Goal: Task Accomplishment & Management: Use online tool/utility

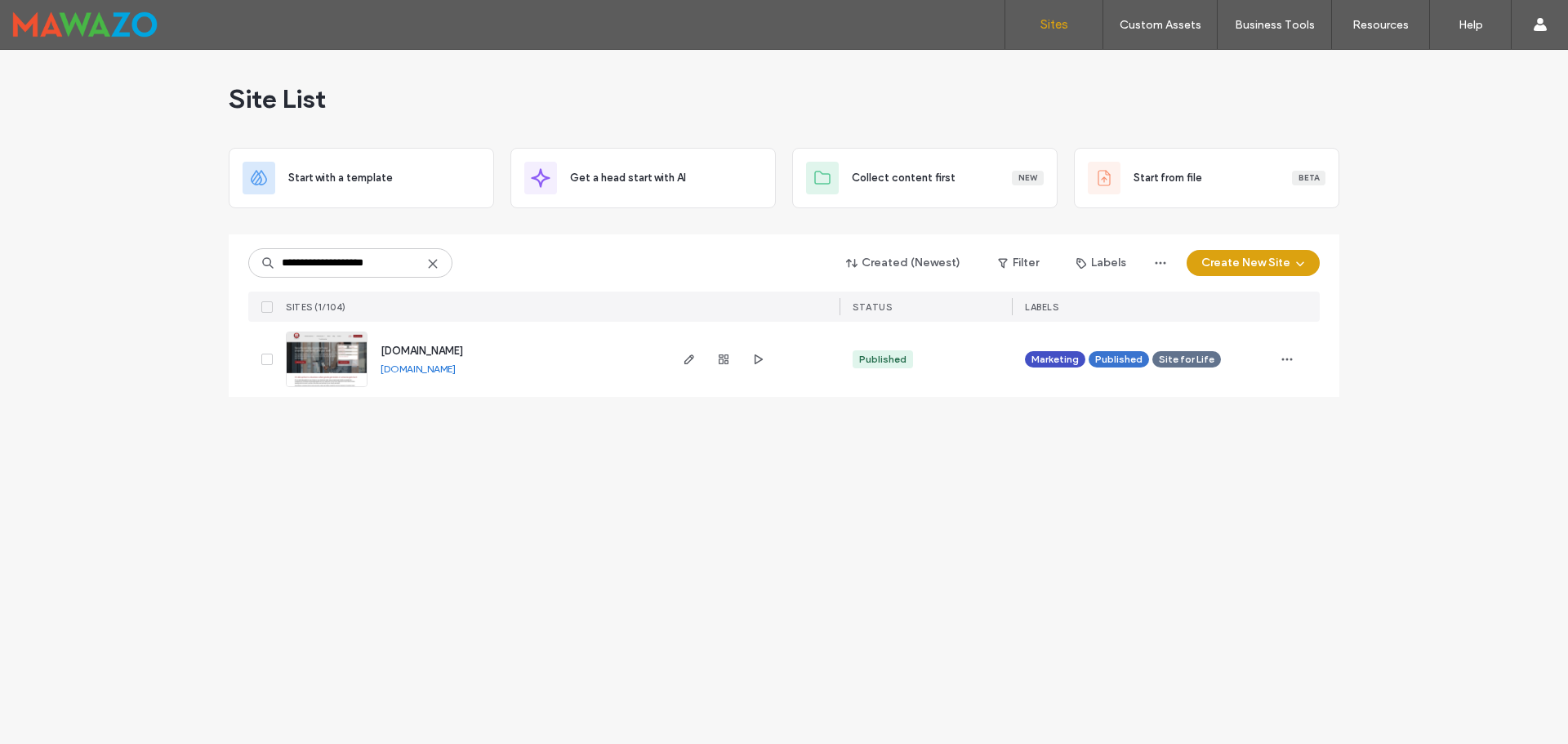
type input "**********"
click at [410, 366] on link "www.a1securitysystems.ca" at bounding box center [418, 369] width 75 height 12
click at [682, 359] on span "button" at bounding box center [689, 359] width 20 height 20
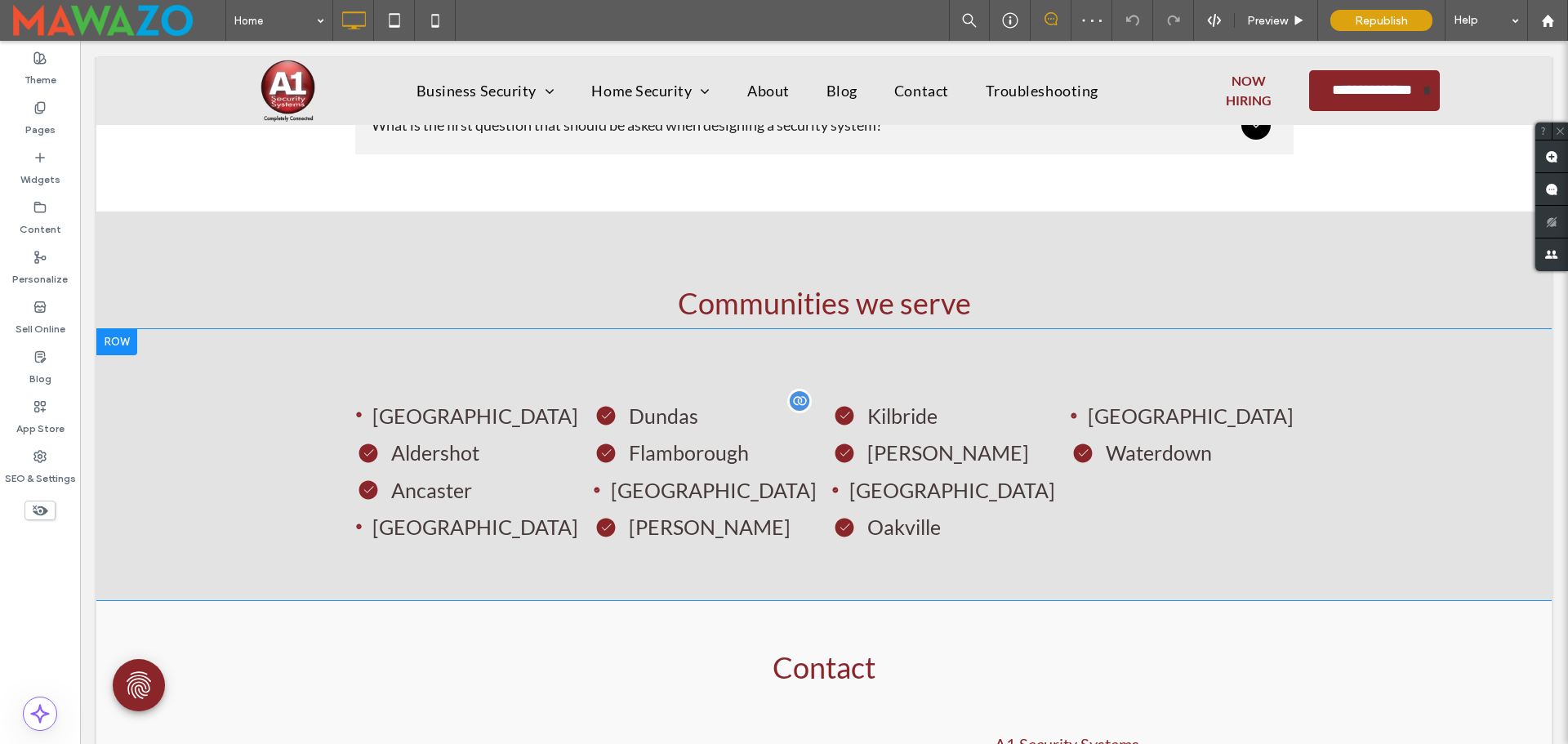
scroll to position [4574, 0]
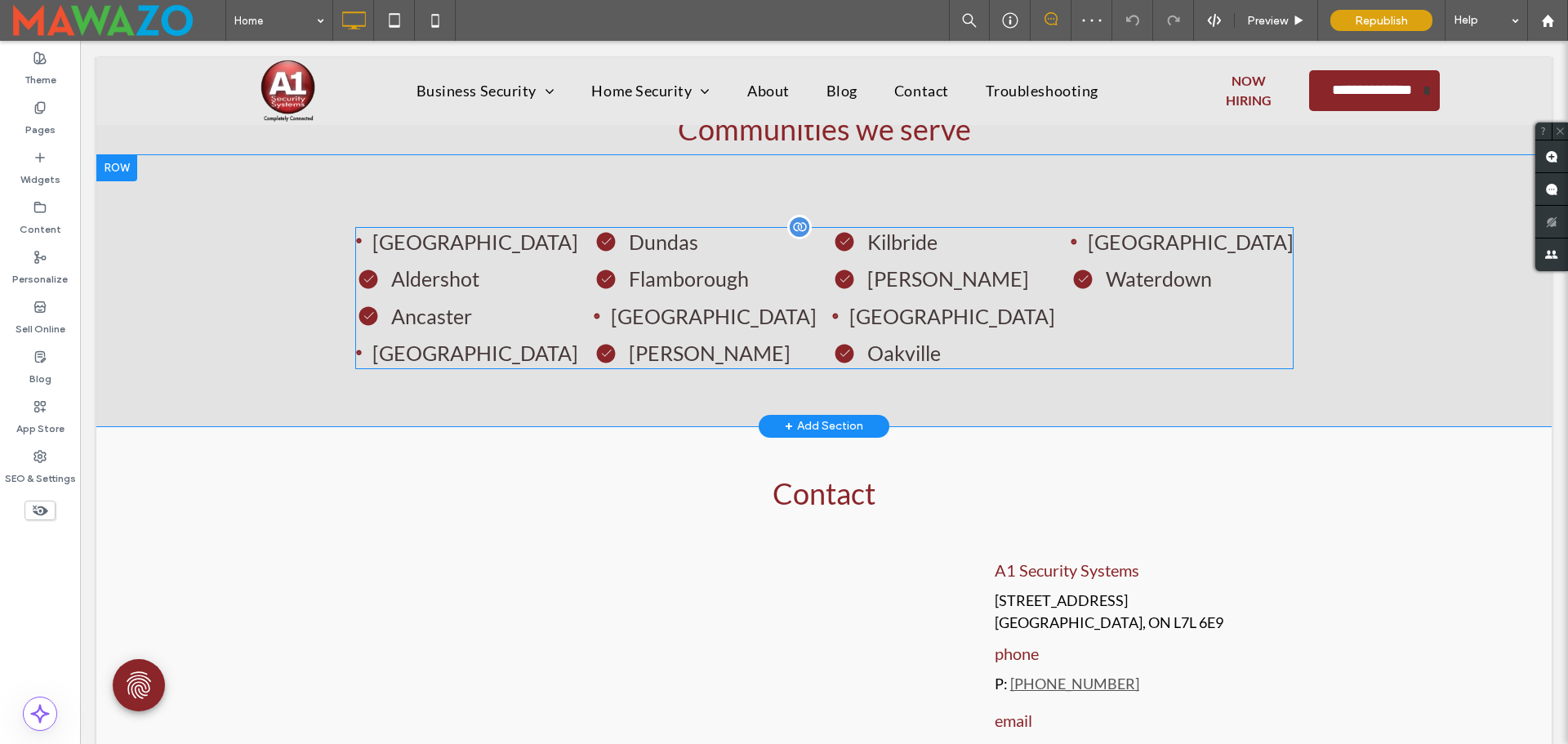
click at [790, 319] on span at bounding box center [824, 299] width 938 height 143
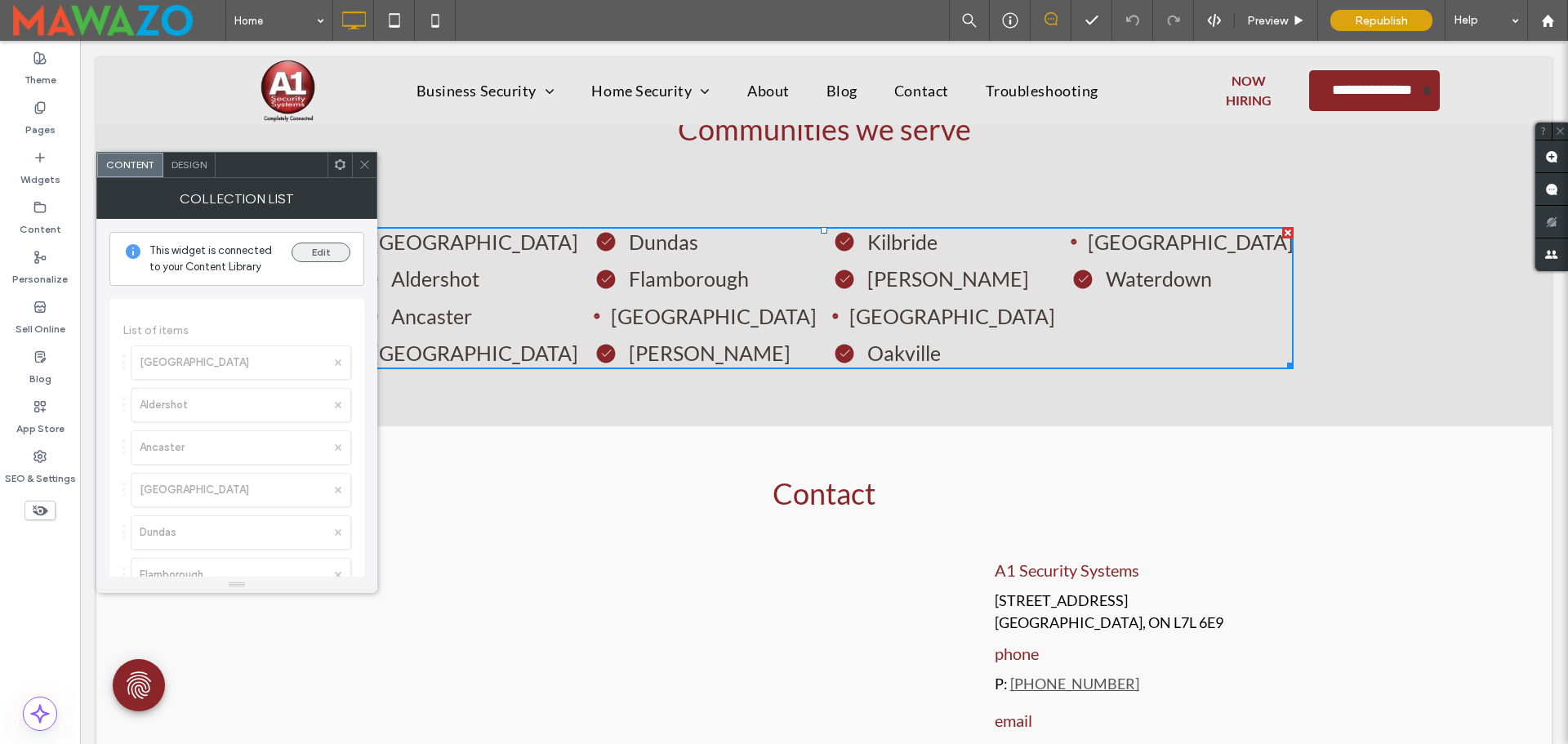
click at [319, 250] on button "Edit" at bounding box center [321, 252] width 59 height 20
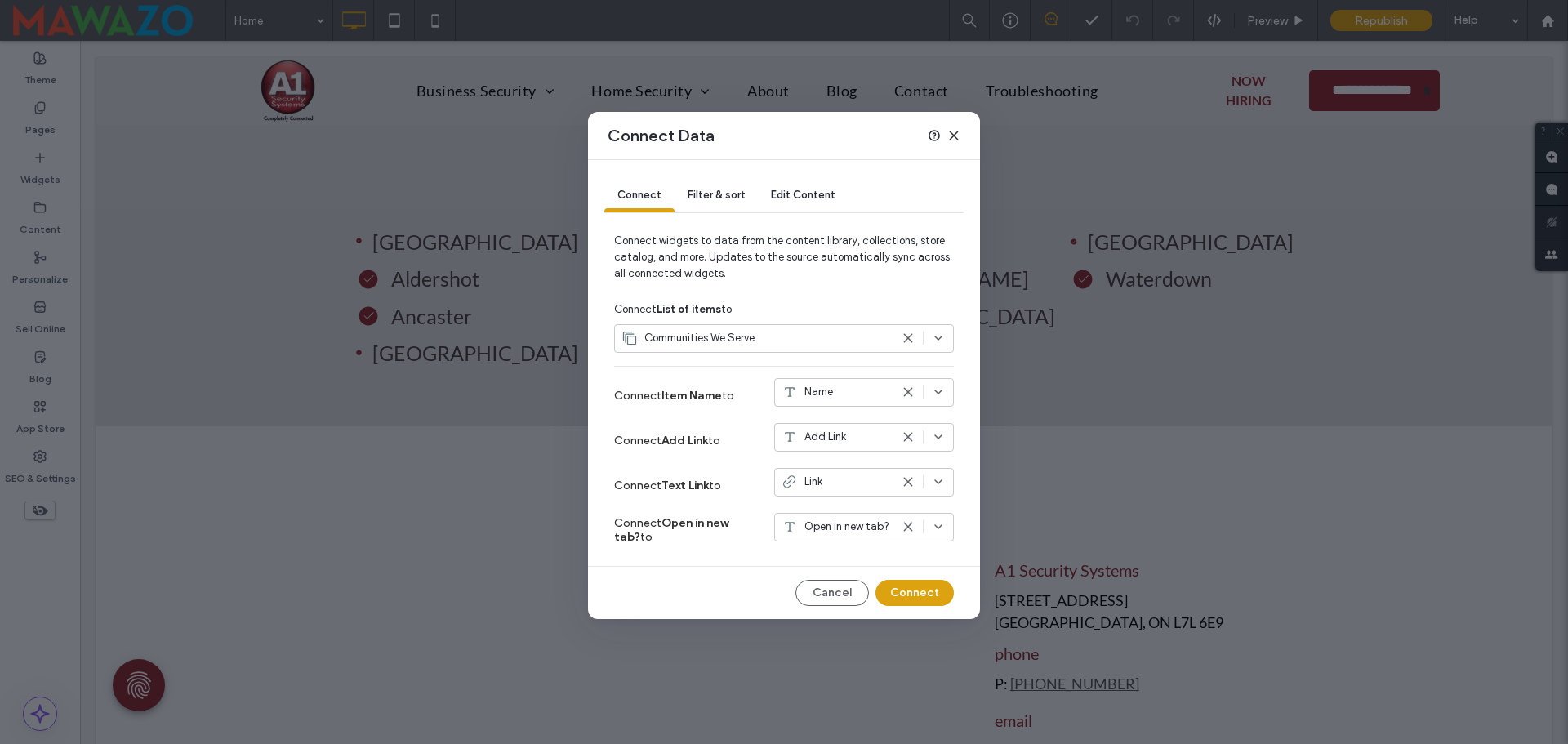
drag, startPoint x: 955, startPoint y: 140, endPoint x: 844, endPoint y: 102, distance: 117.3
click at [955, 140] on icon at bounding box center [953, 135] width 13 height 13
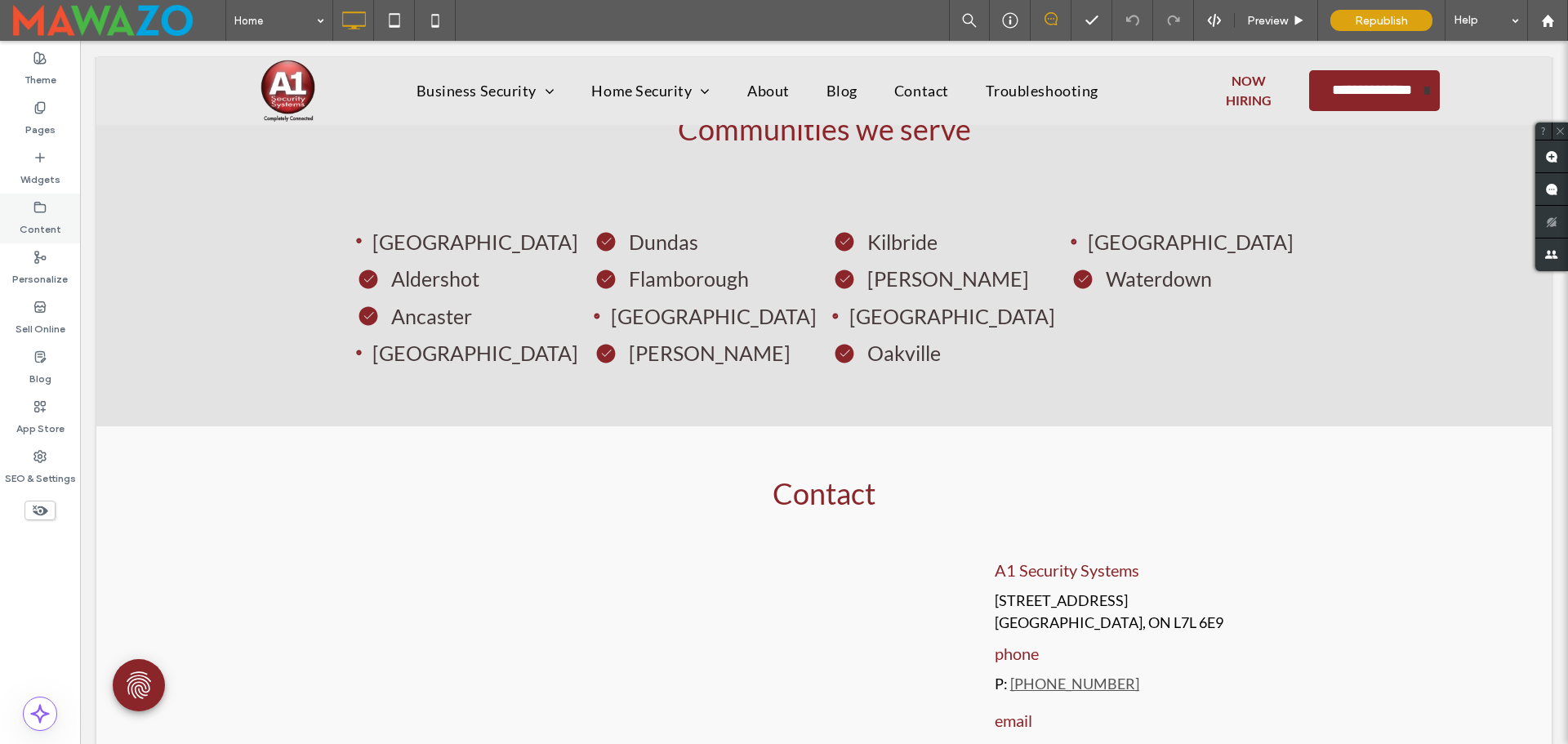
click at [28, 209] on div "Content" at bounding box center [40, 218] width 80 height 50
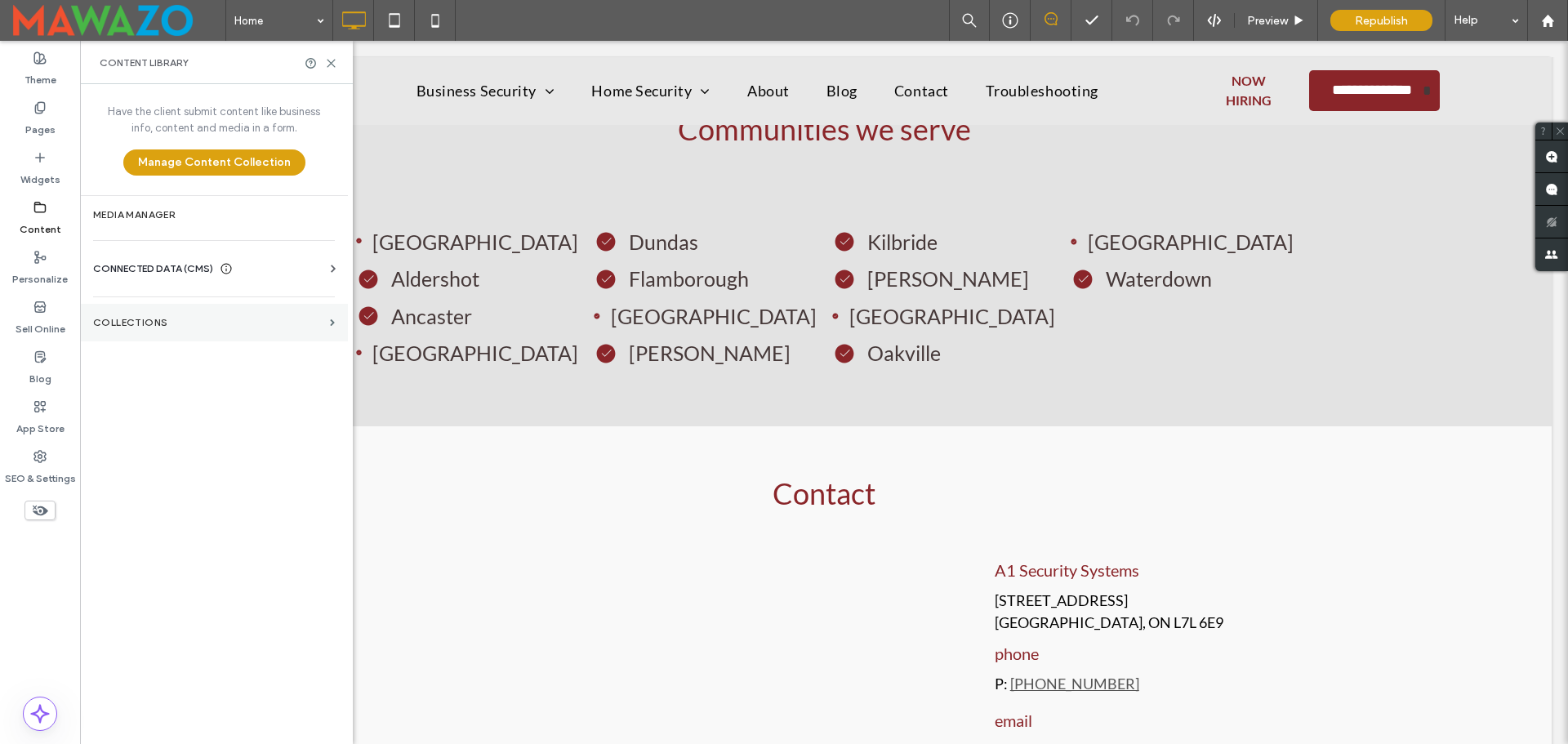
click at [148, 317] on label "Collections" at bounding box center [209, 322] width 231 height 11
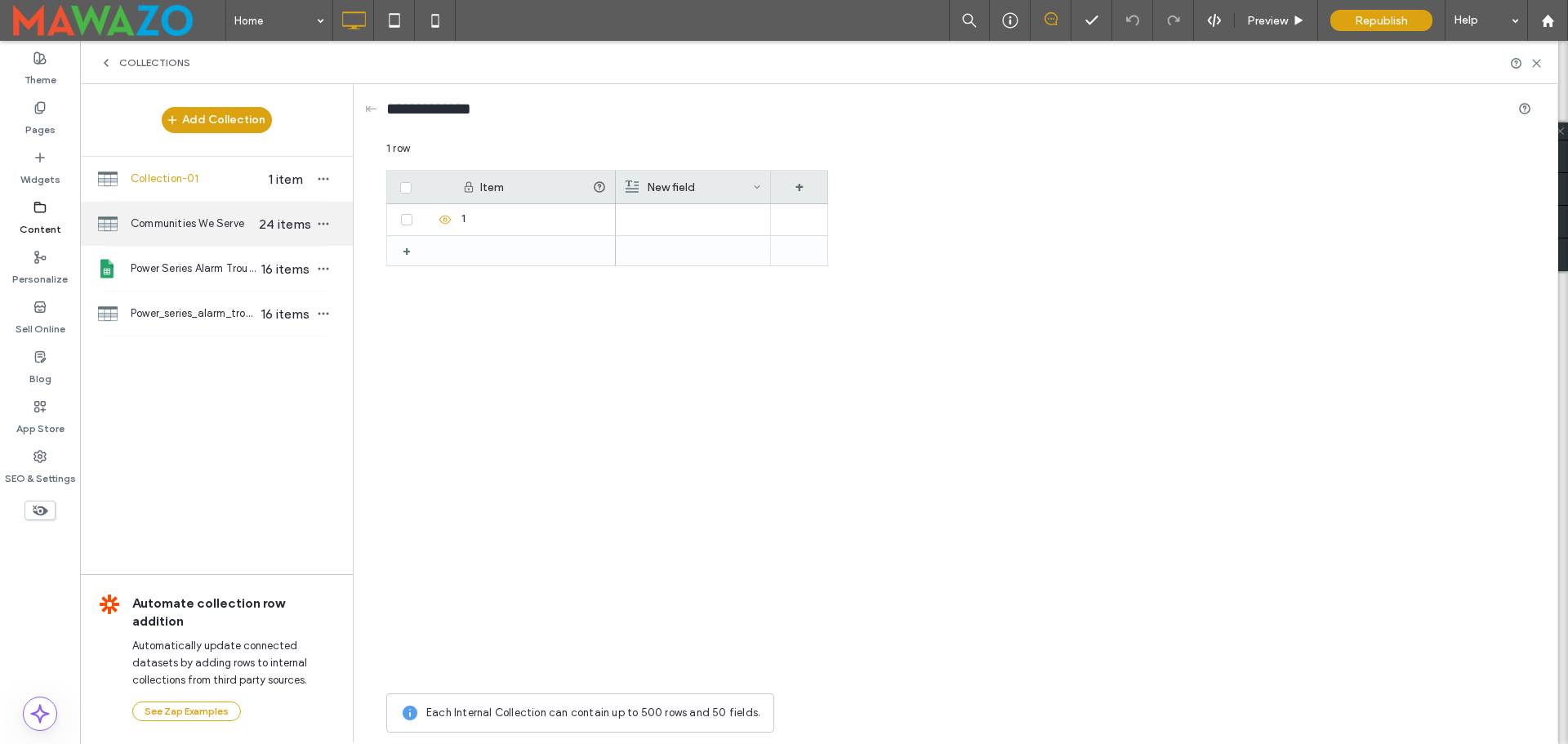
click at [193, 218] on span "Communities We Serve" at bounding box center [193, 223] width 126 height 16
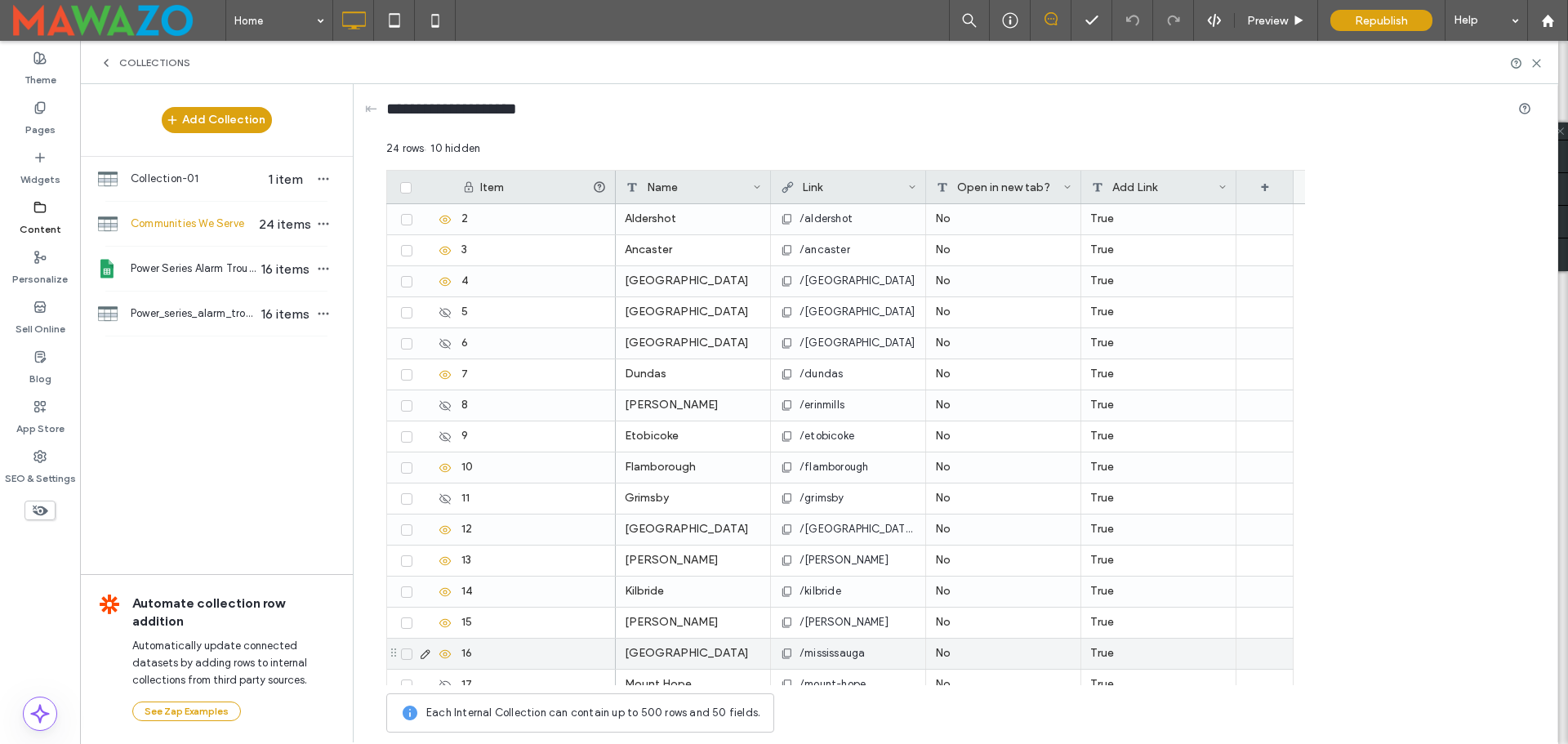
scroll to position [0, 0]
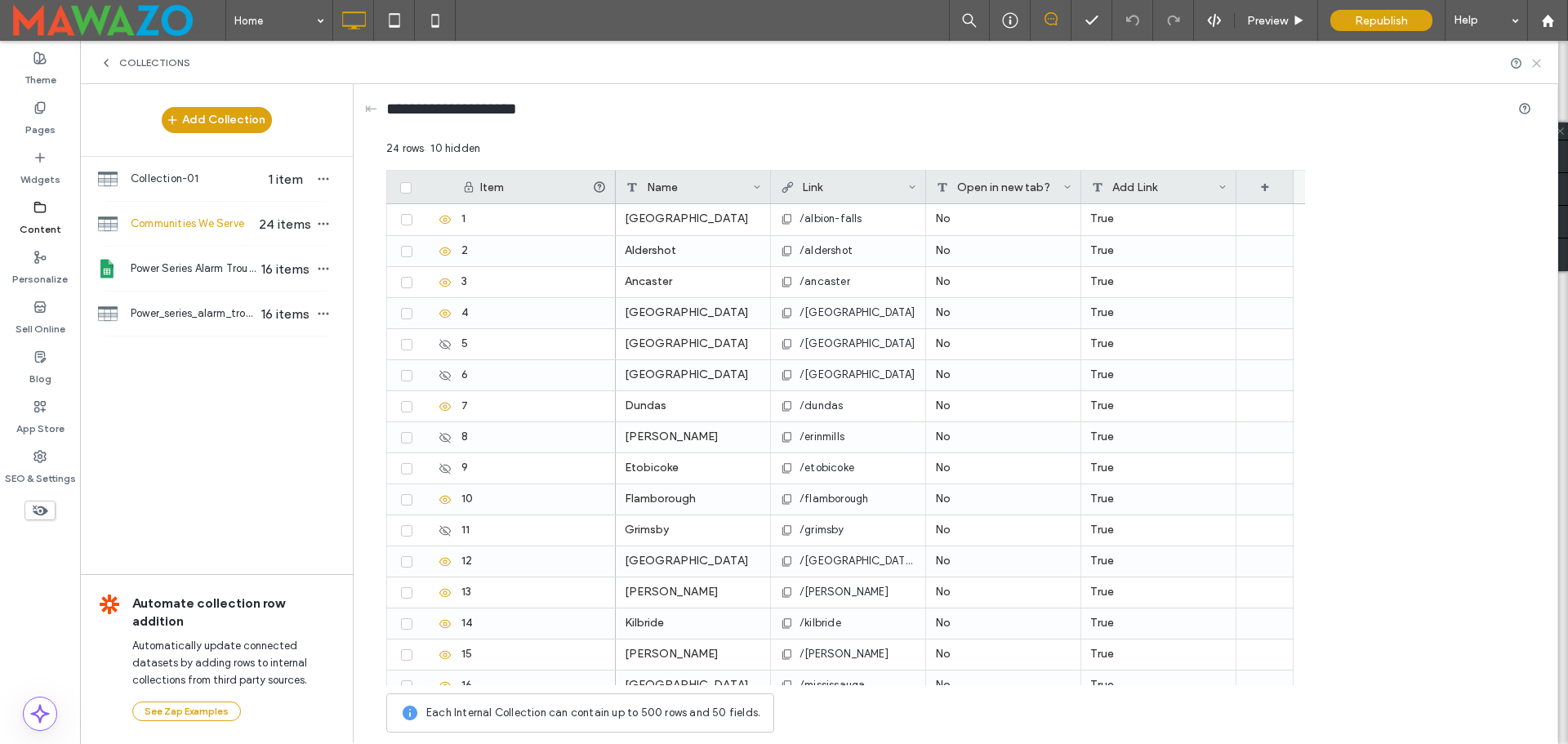
click at [1530, 65] on icon at bounding box center [1536, 63] width 12 height 12
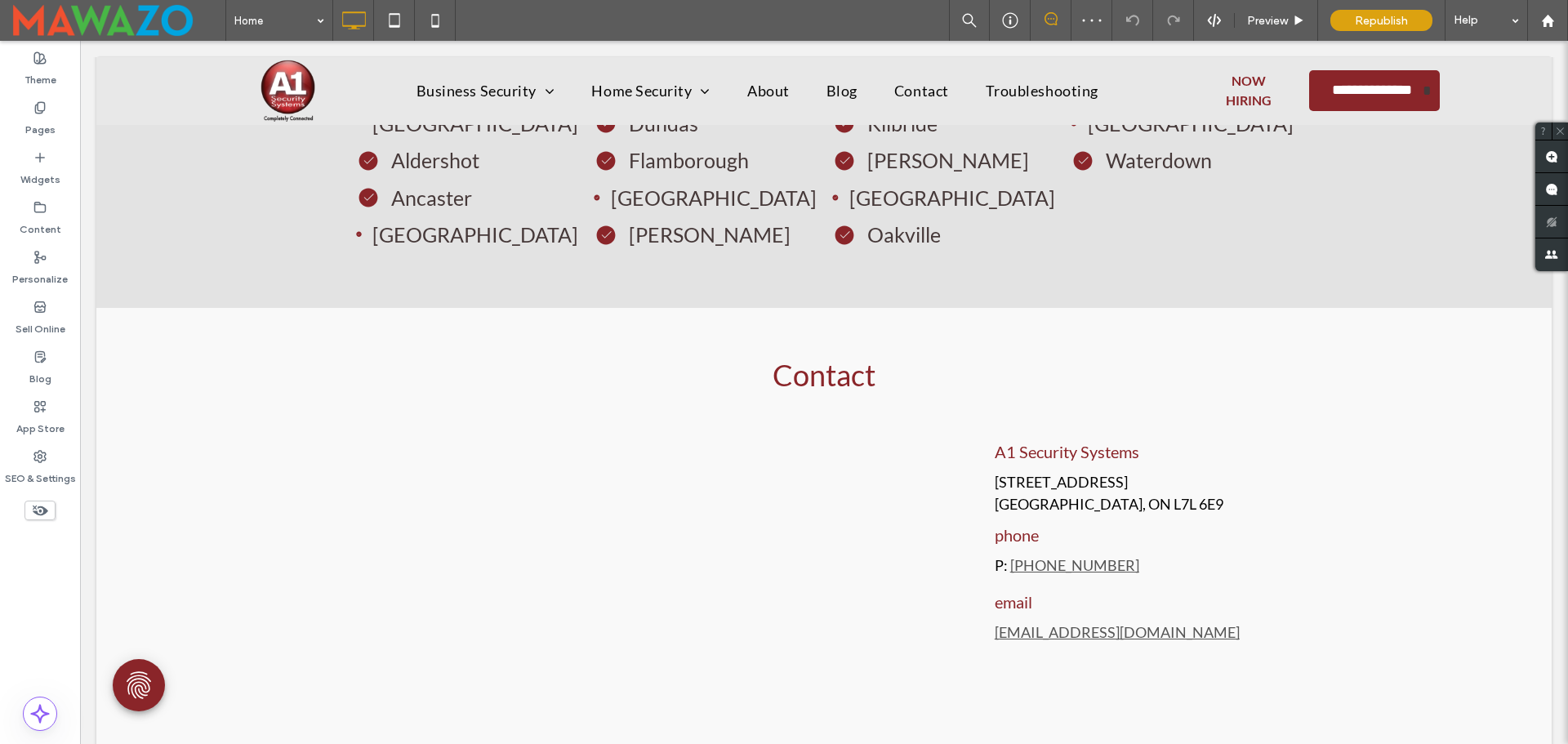
scroll to position [4329, 0]
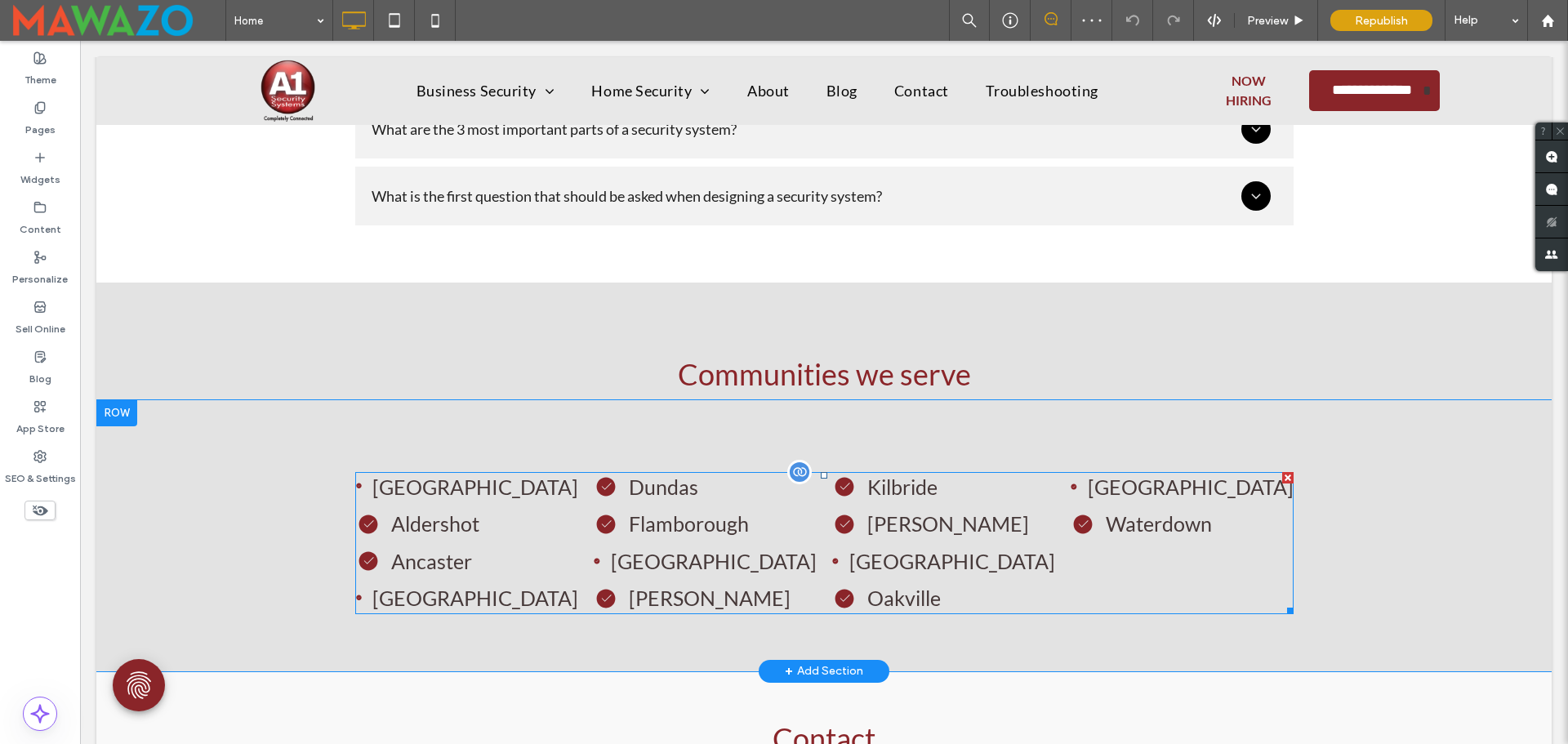
click at [861, 520] on span at bounding box center [824, 544] width 938 height 143
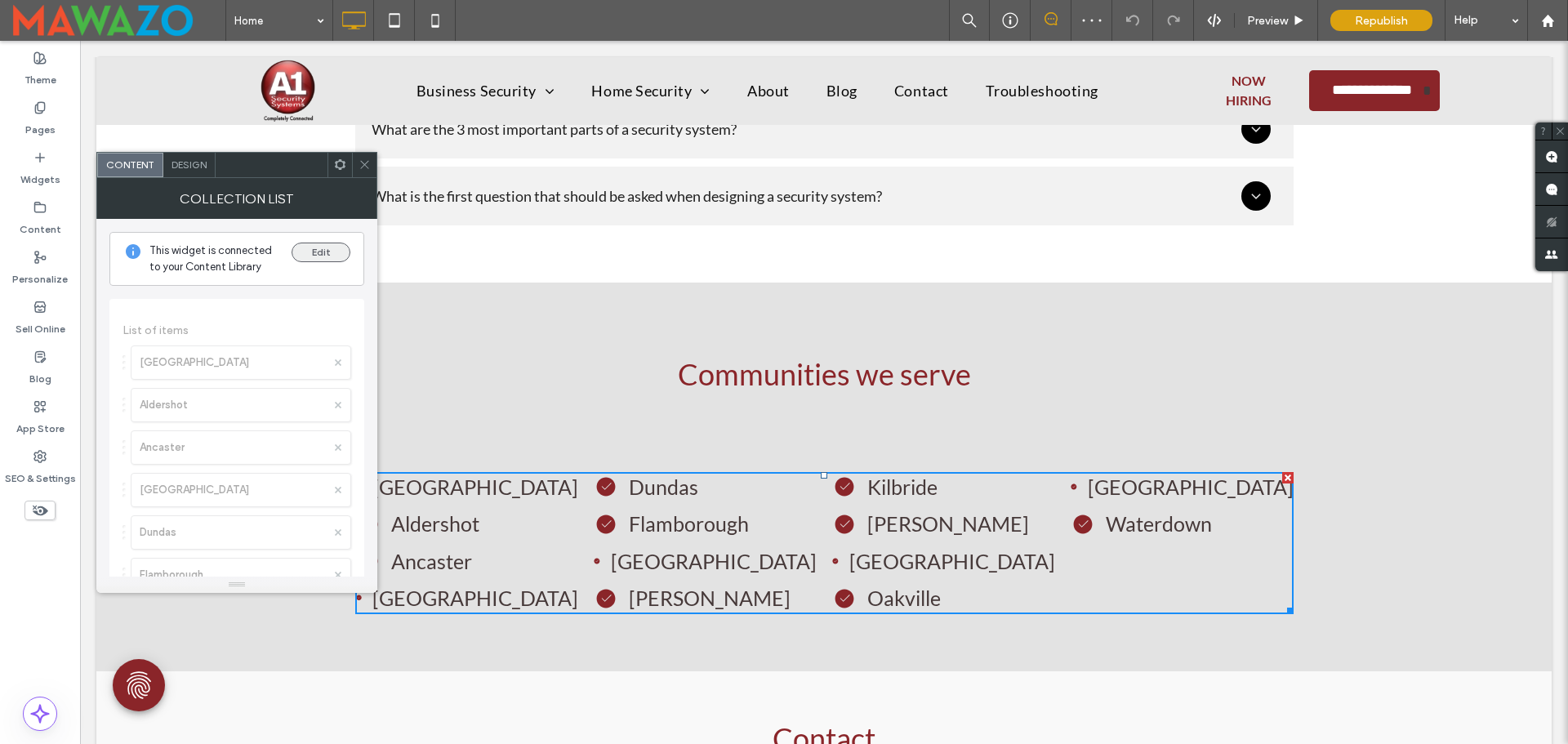
click at [319, 255] on button "Edit" at bounding box center [321, 252] width 59 height 20
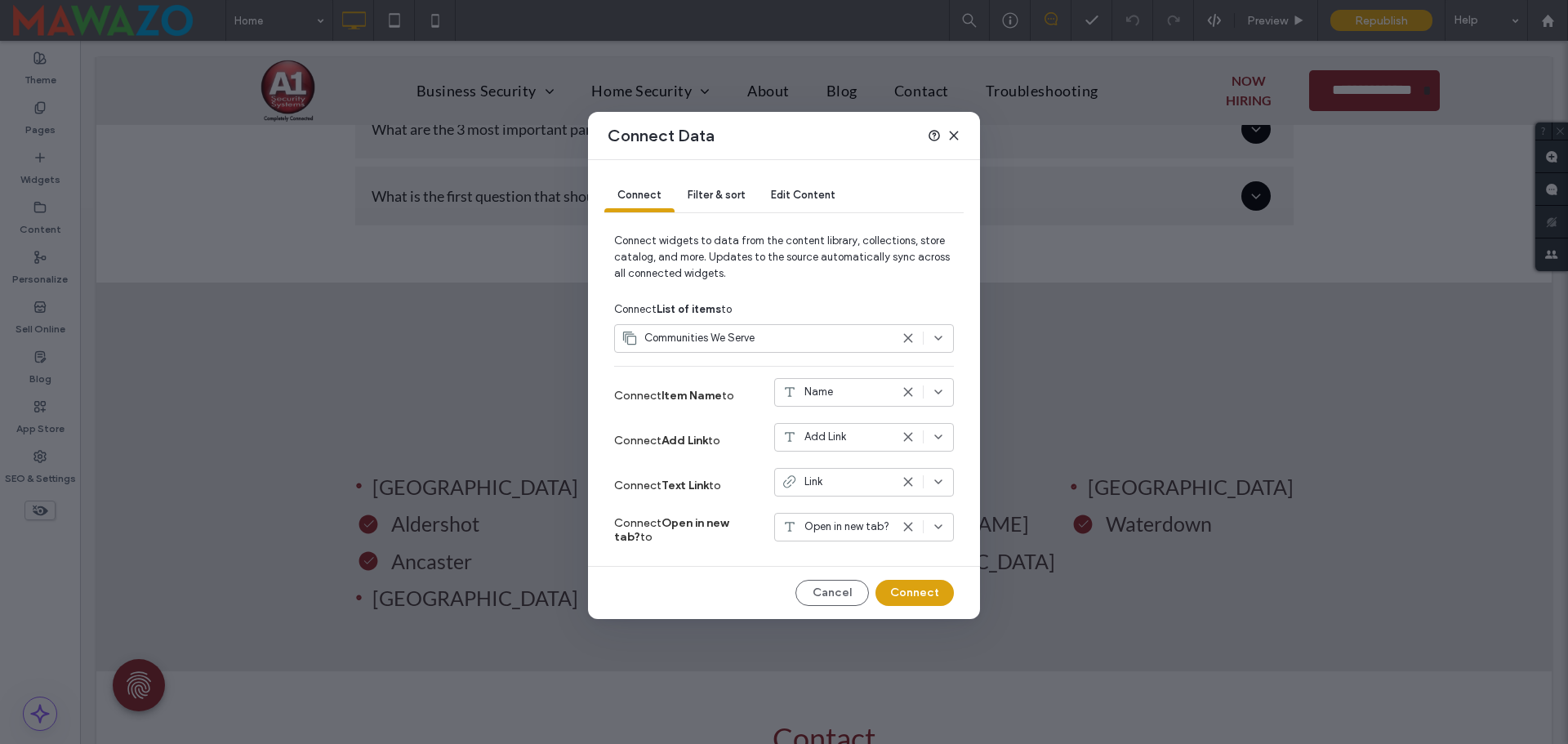
click at [822, 491] on div "Link" at bounding box center [864, 483] width 180 height 29
click at [725, 463] on div "Connect Text Link to Link" at bounding box center [784, 485] width 340 height 45
click at [834, 445] on span "Add Link" at bounding box center [824, 436] width 42 height 16
click at [834, 466] on span "Name" at bounding box center [825, 466] width 29 height 16
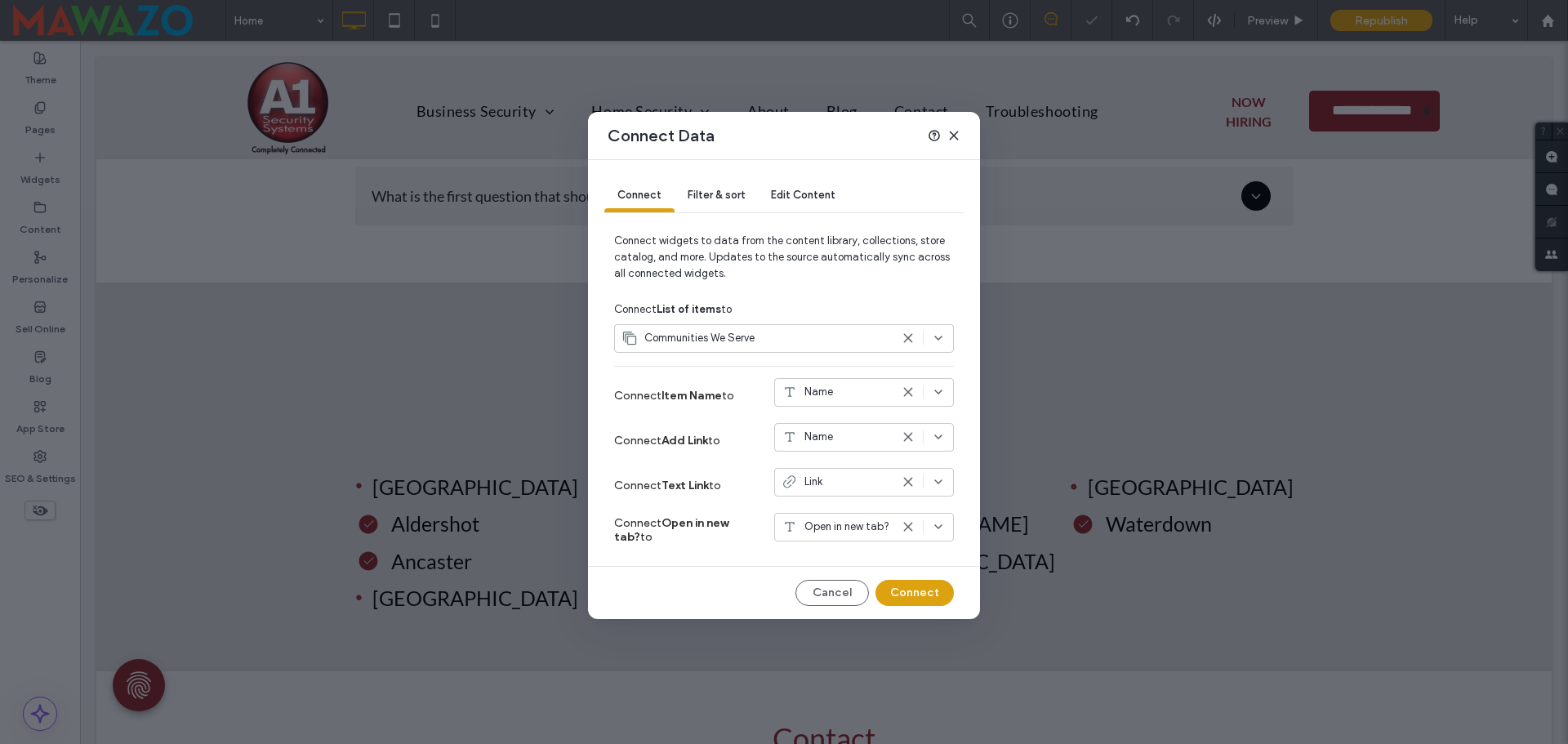
click at [829, 442] on span "Name" at bounding box center [818, 436] width 29 height 16
click at [817, 512] on div "Add Link" at bounding box center [864, 523] width 178 height 29
click at [907, 585] on button "Connect" at bounding box center [914, 593] width 78 height 26
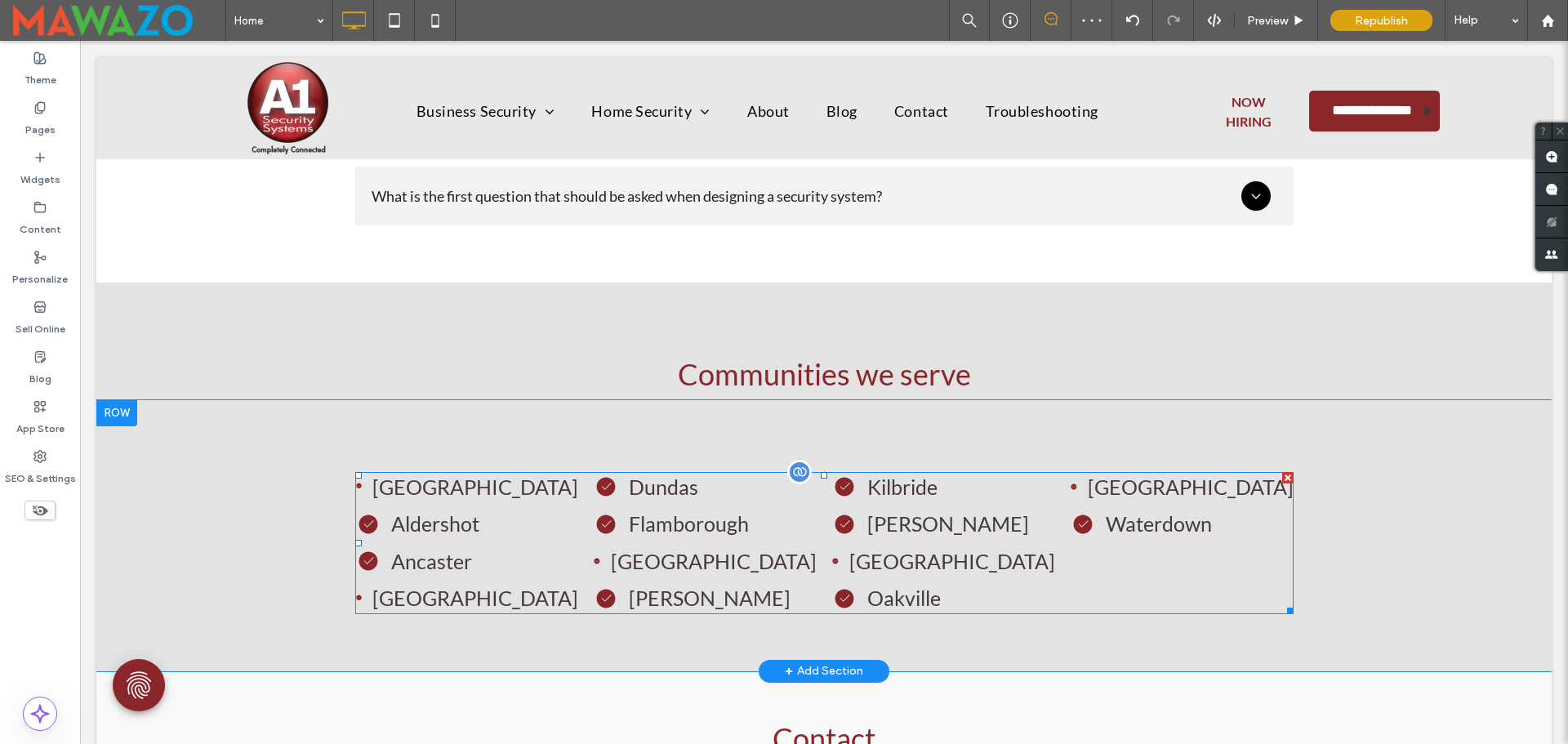
click at [685, 514] on span at bounding box center [824, 544] width 938 height 143
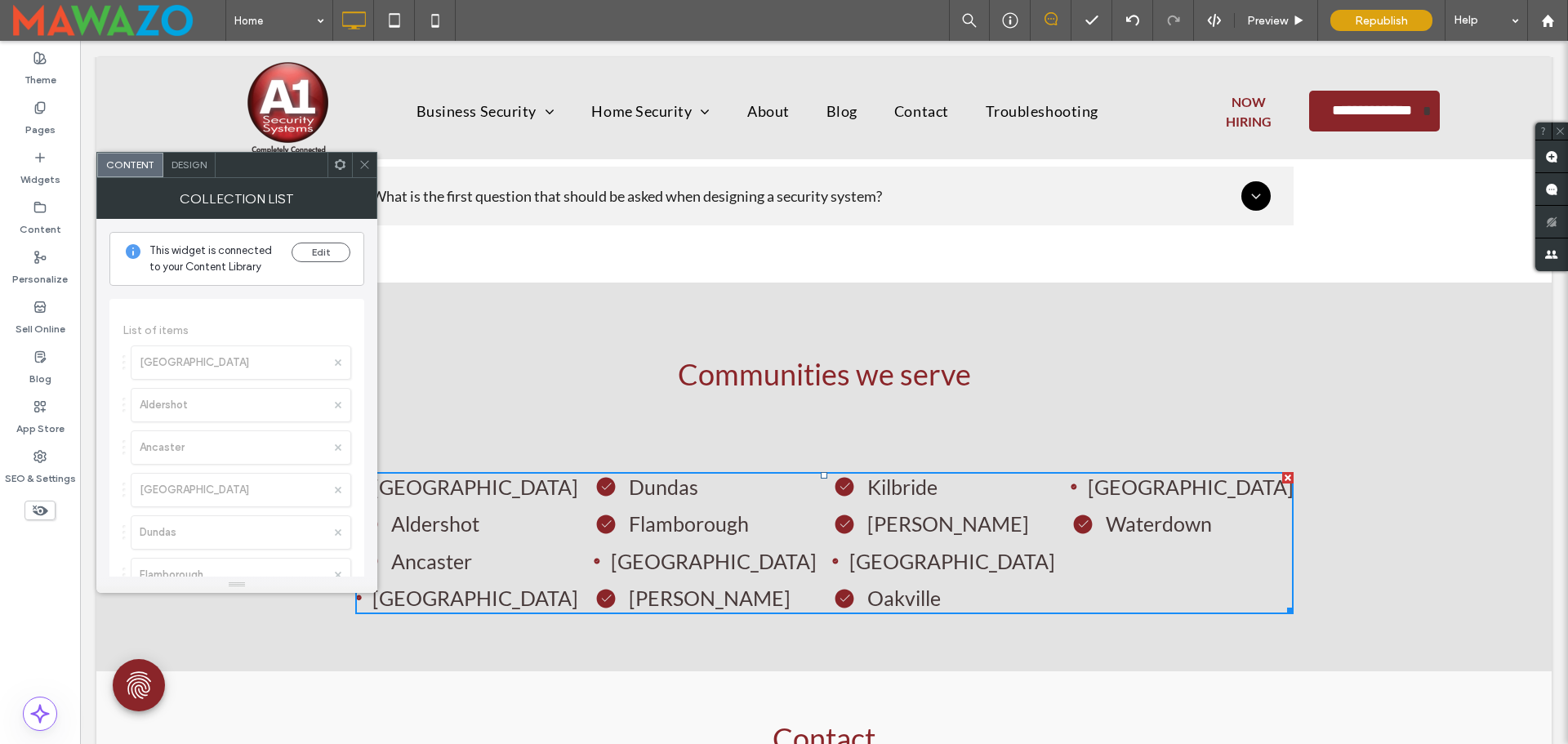
click at [357, 167] on div at bounding box center [364, 165] width 25 height 25
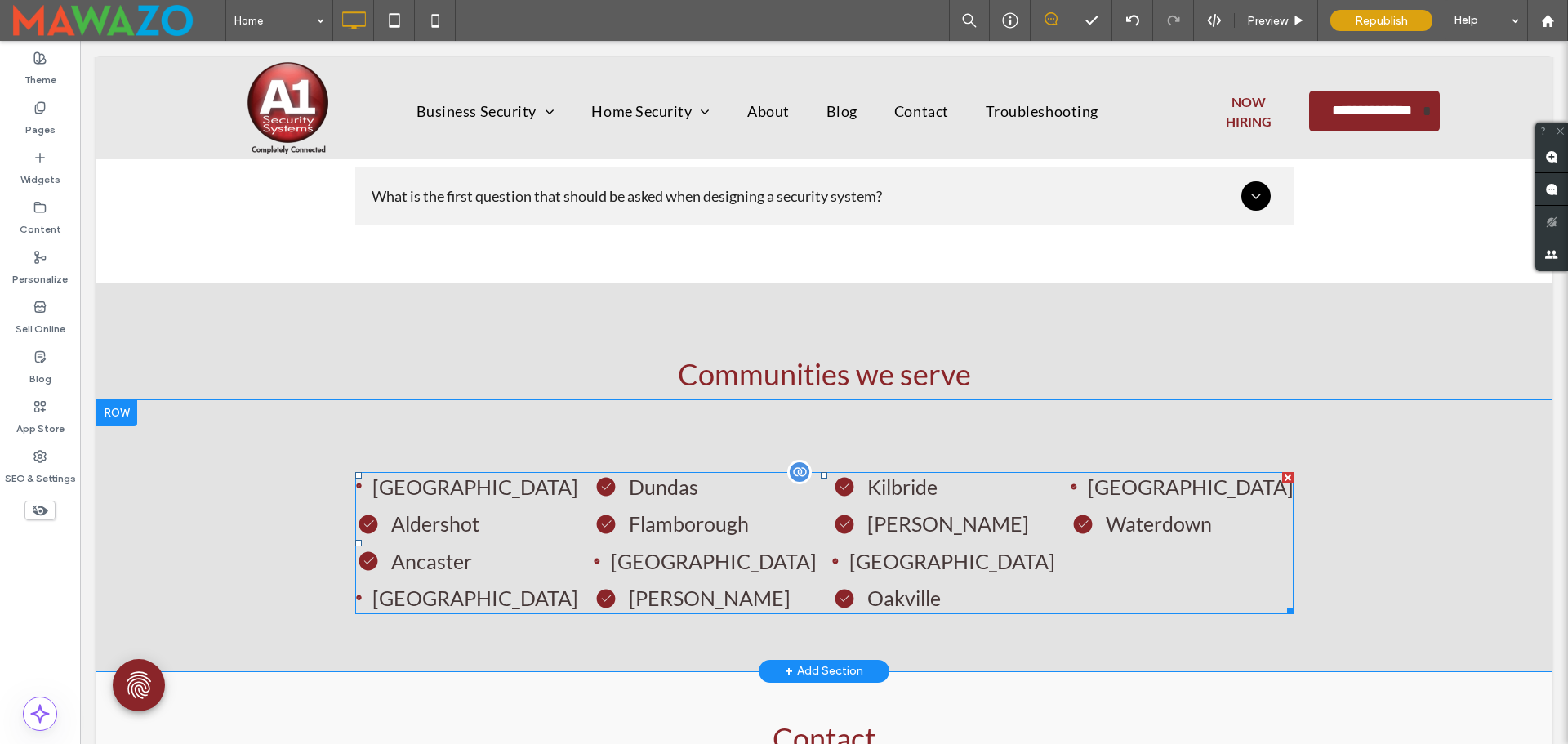
click at [1007, 473] on span at bounding box center [824, 544] width 938 height 143
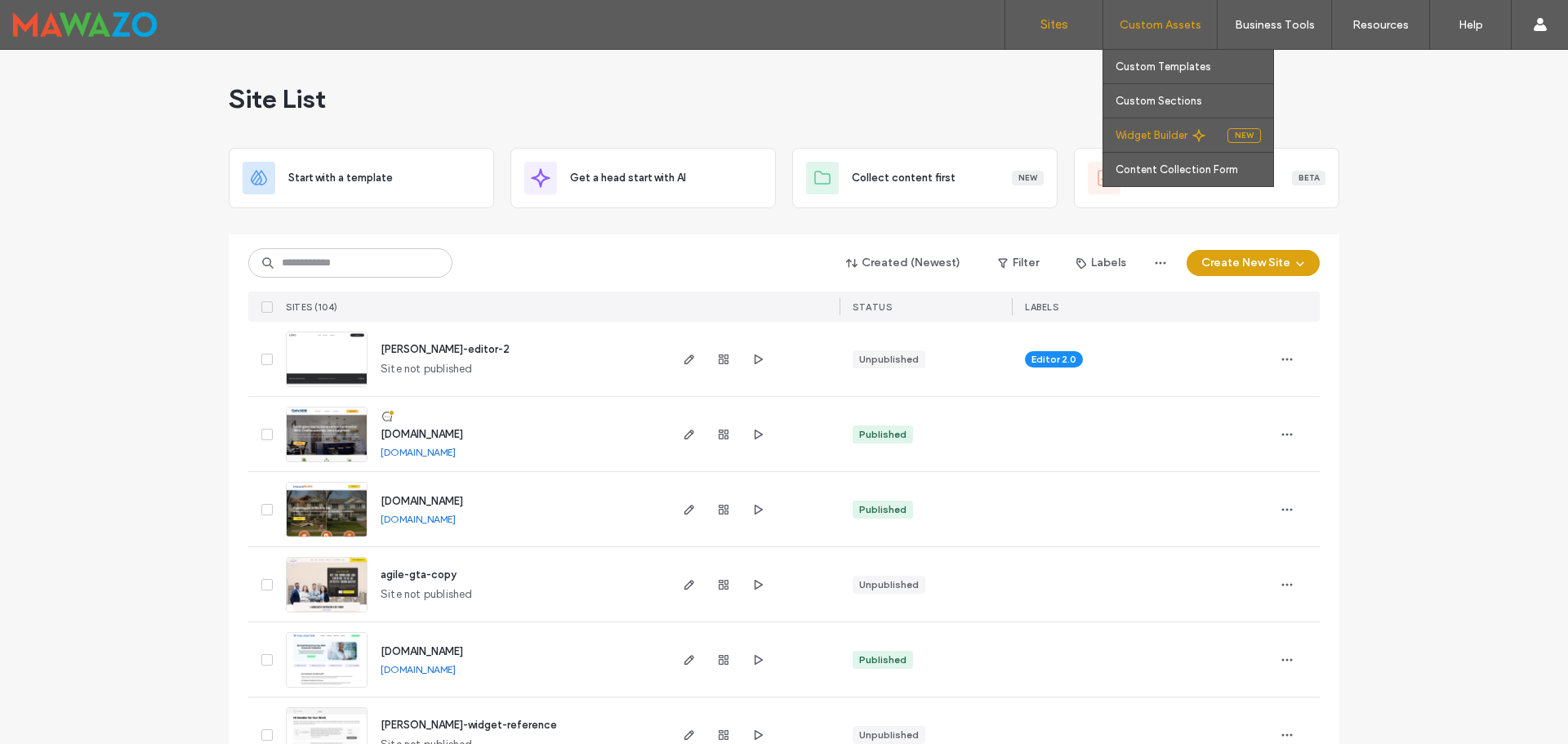
click at [1157, 132] on label "Widget Builder" at bounding box center [1151, 135] width 72 height 12
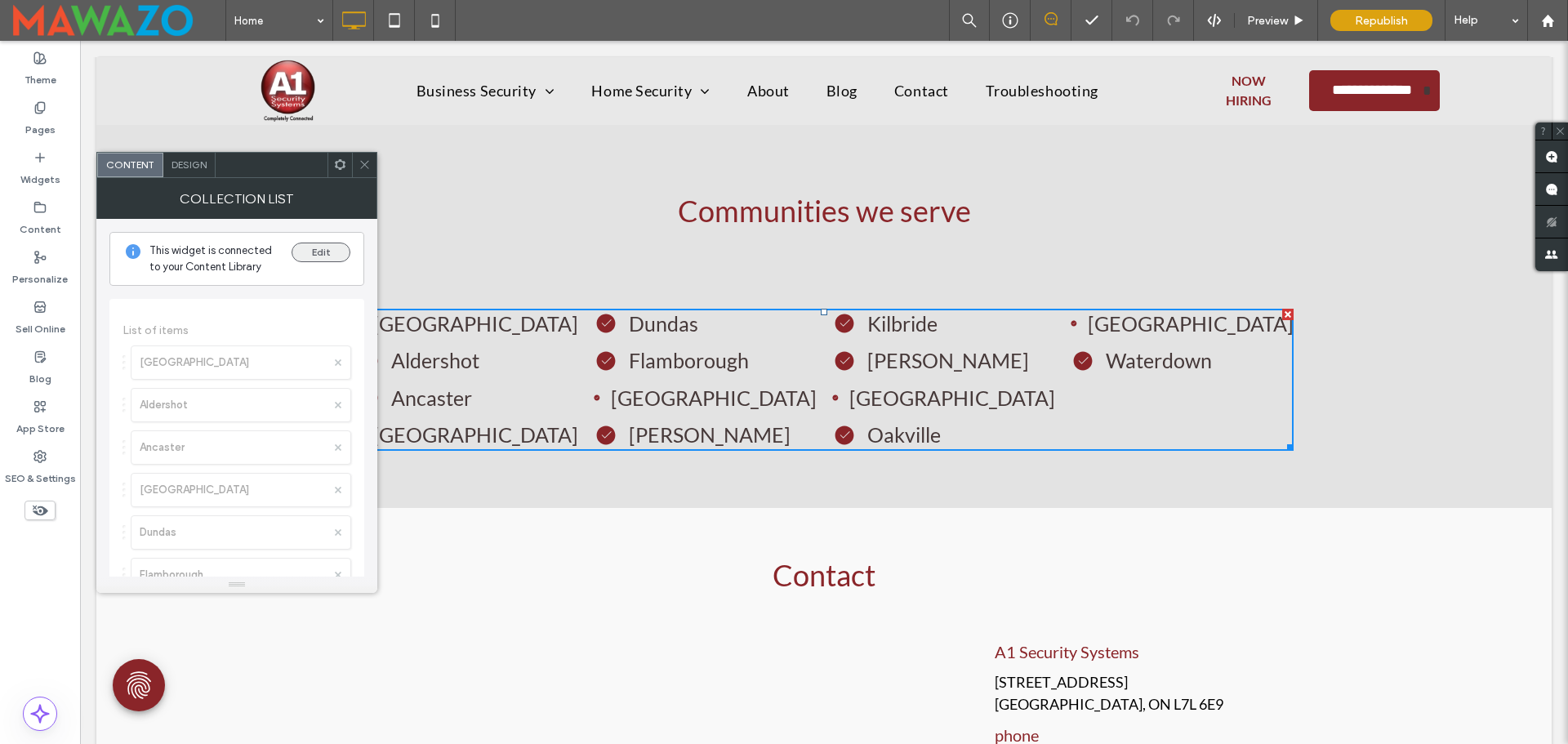
click at [292, 253] on div "This widget is connected to your Content Library Edit" at bounding box center [237, 259] width 254 height 54
click at [299, 251] on button "Edit" at bounding box center [321, 252] width 59 height 20
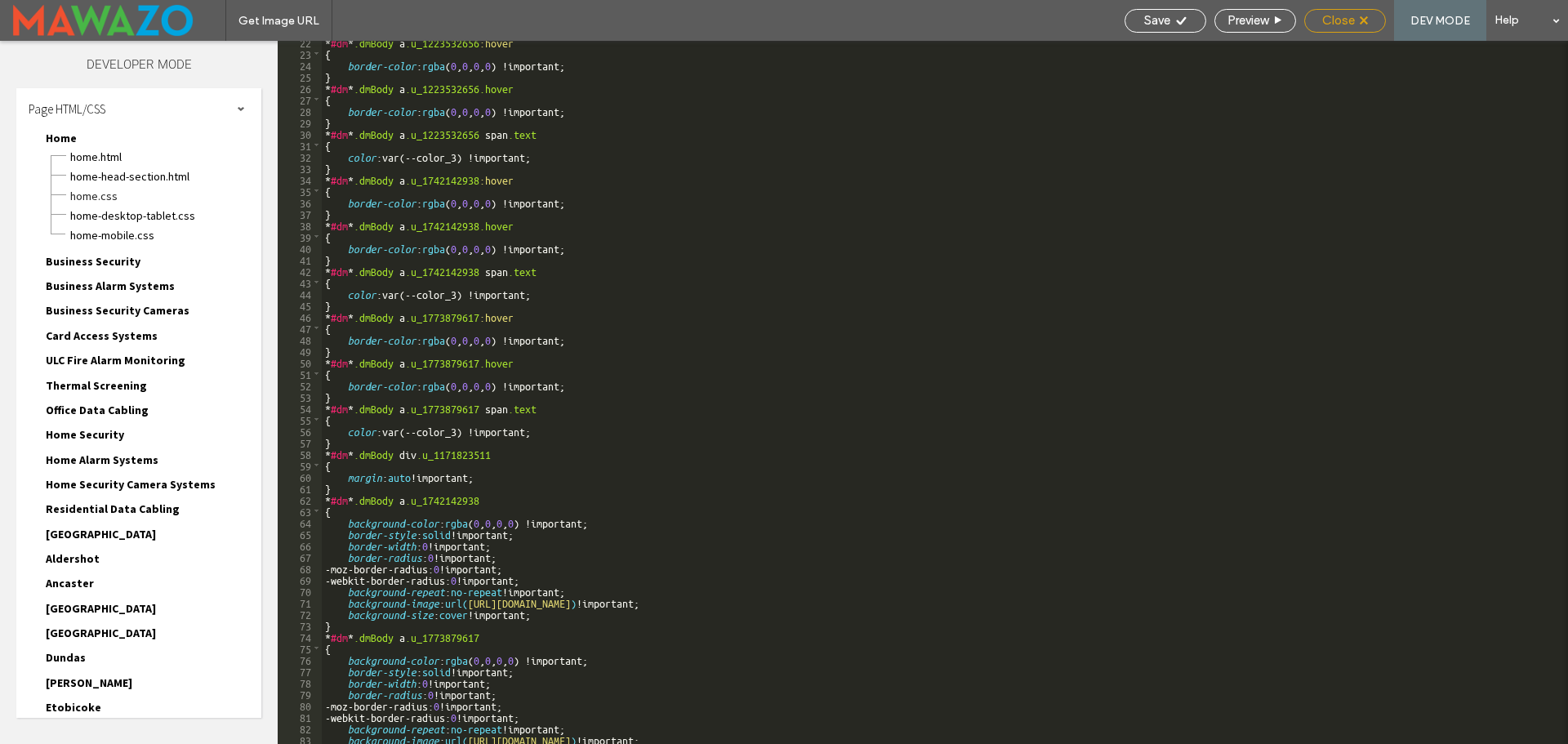
click at [1334, 29] on div "Close" at bounding box center [1345, 21] width 81 height 24
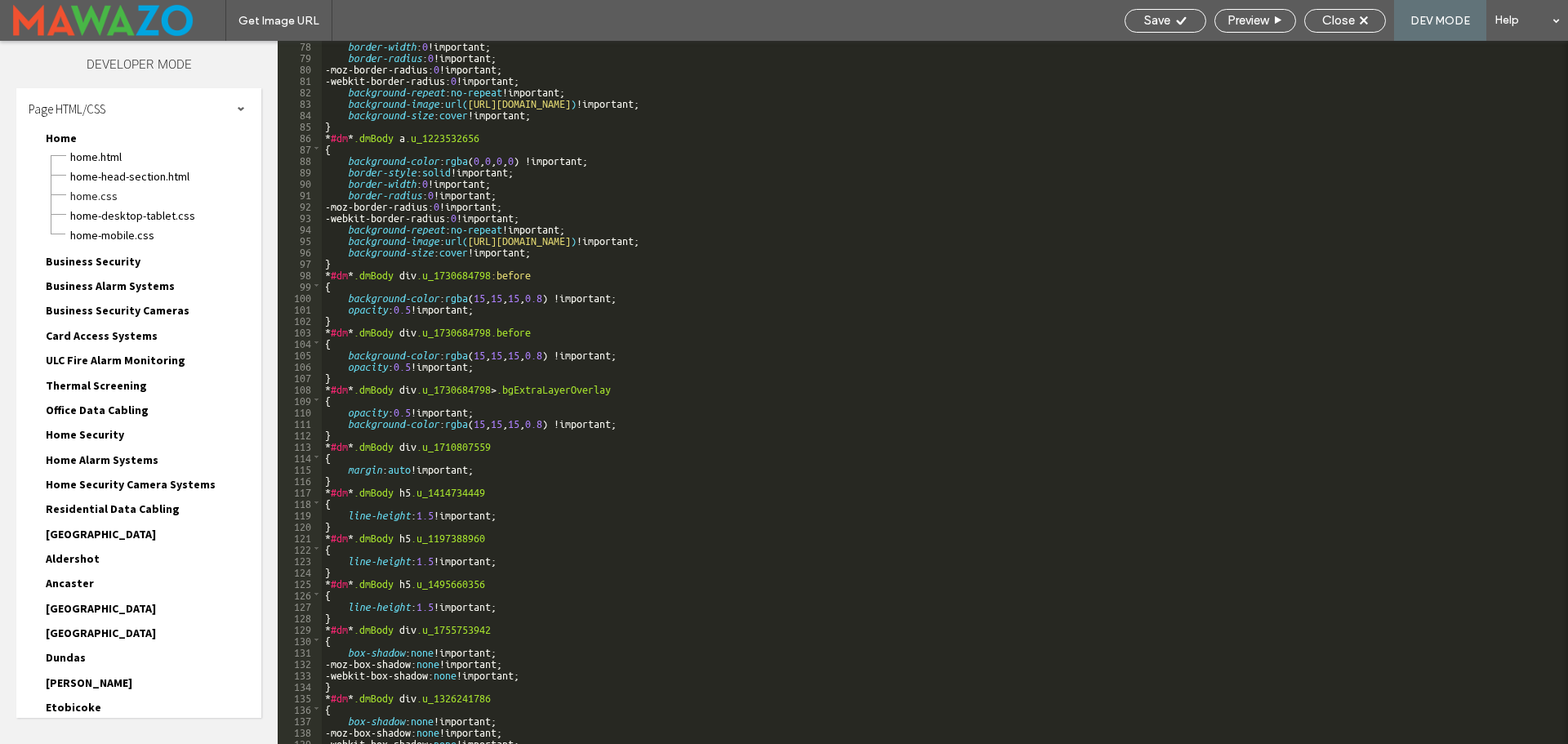
scroll to position [1078, 0]
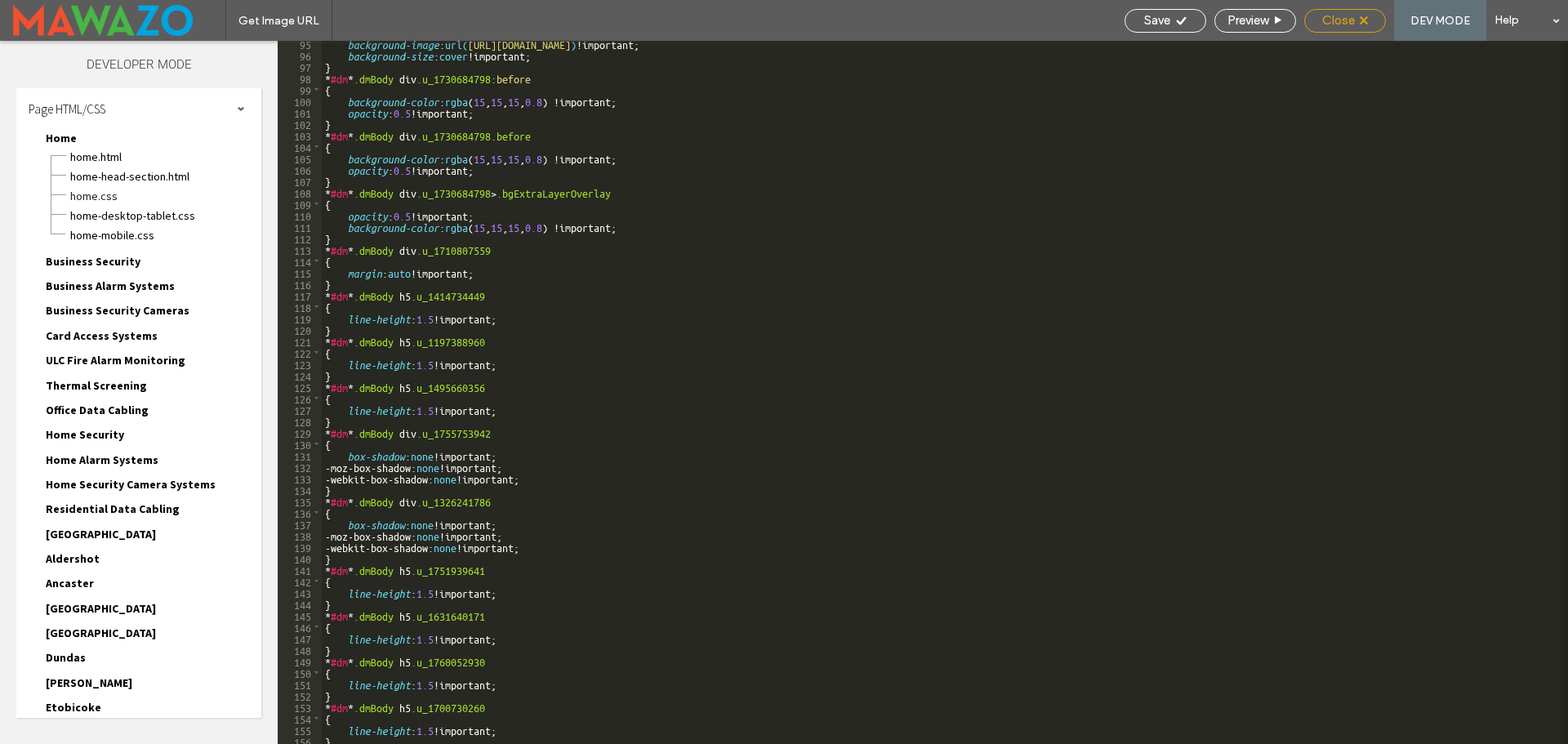
click at [1335, 28] on div "Close" at bounding box center [1345, 21] width 81 height 24
drag, startPoint x: 1337, startPoint y: 6, endPoint x: 1331, endPoint y: 17, distance: 12.5
click at [1337, 7] on div "Save Preview Close DEV MODE Help" at bounding box center [1342, 20] width 451 height 41
click at [1331, 17] on span "Close" at bounding box center [1338, 20] width 33 height 14
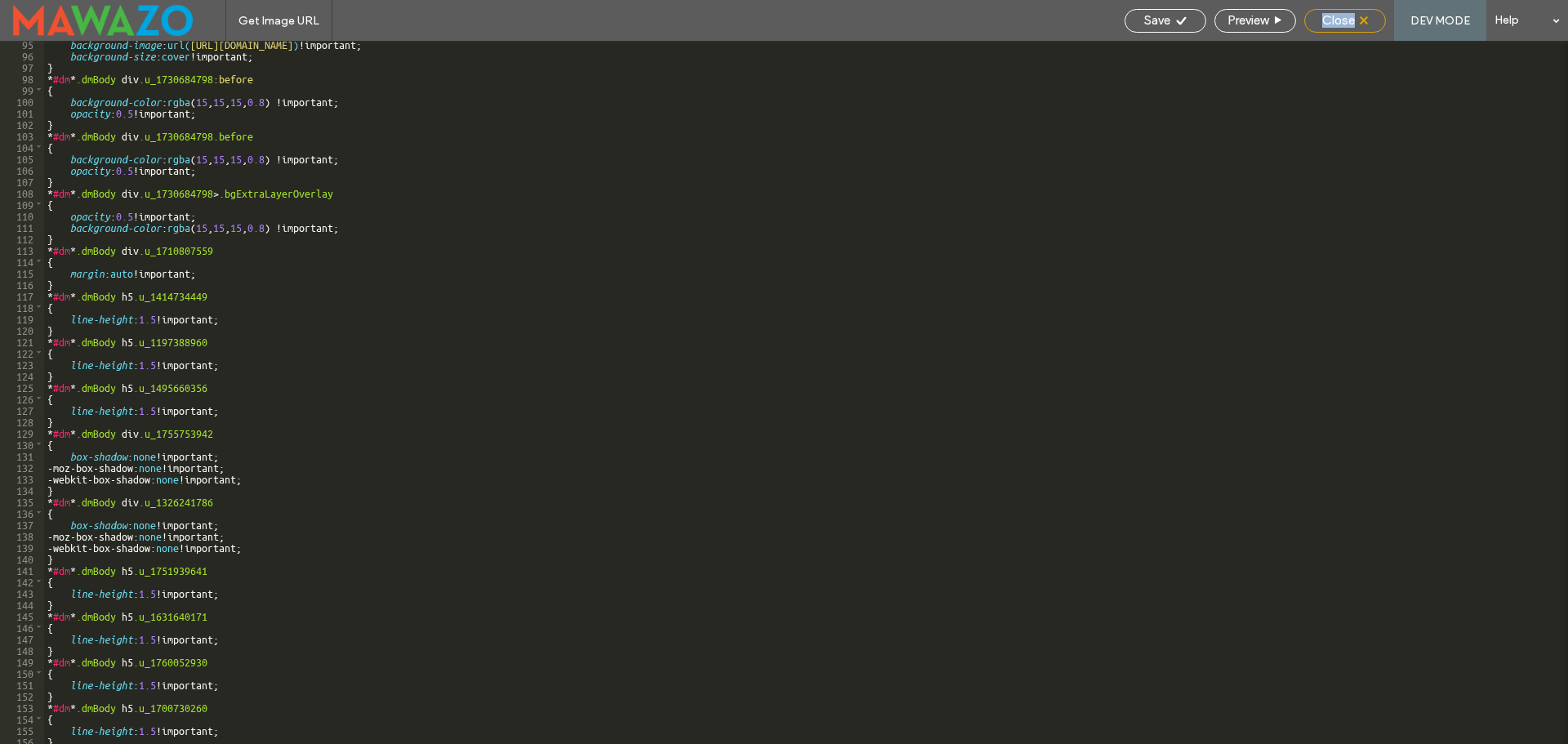
click at [1331, 17] on span "Close" at bounding box center [1338, 20] width 33 height 14
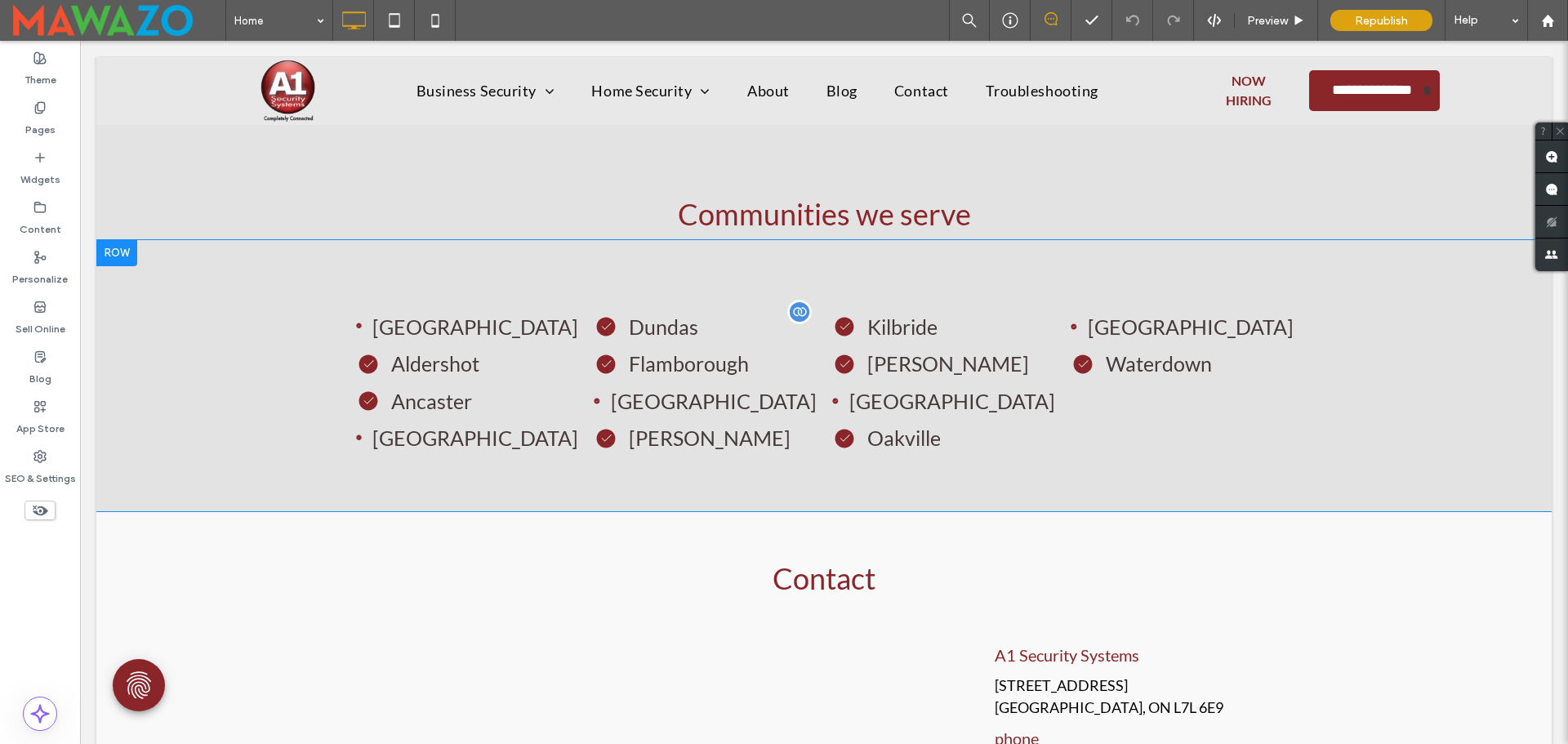
scroll to position [4493, 0]
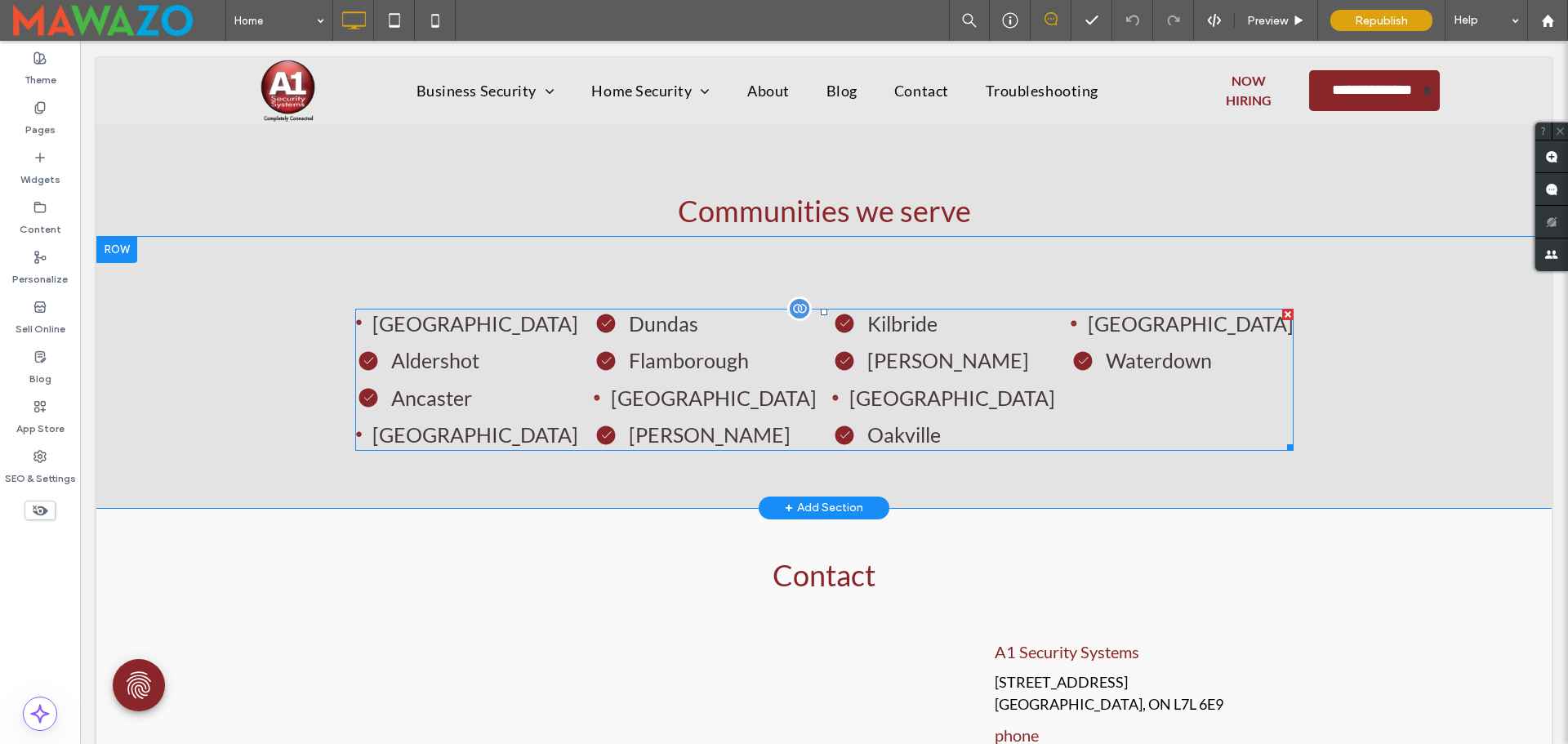
click at [747, 378] on span at bounding box center [824, 380] width 938 height 143
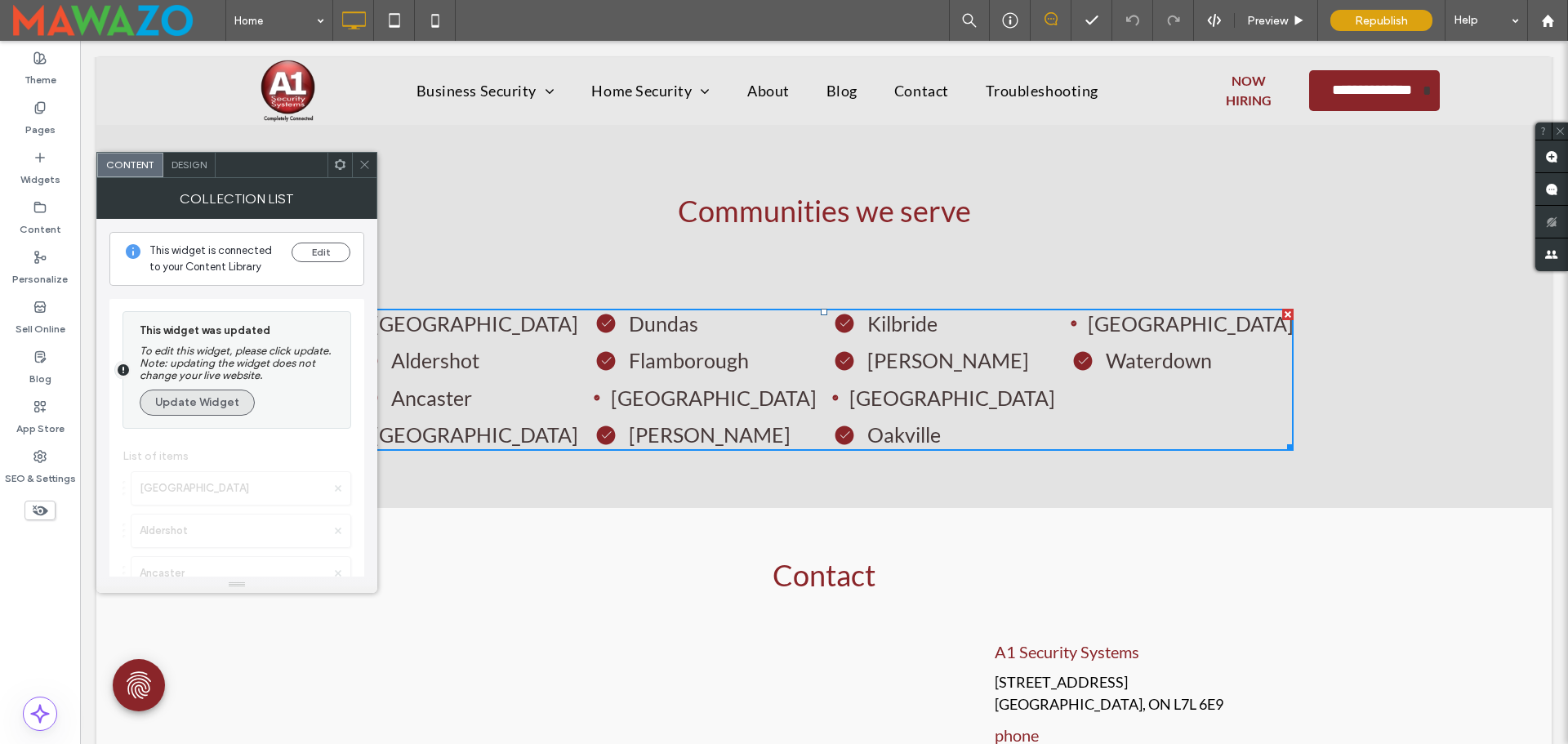
click at [179, 398] on button "Update Widget" at bounding box center [198, 402] width 115 height 26
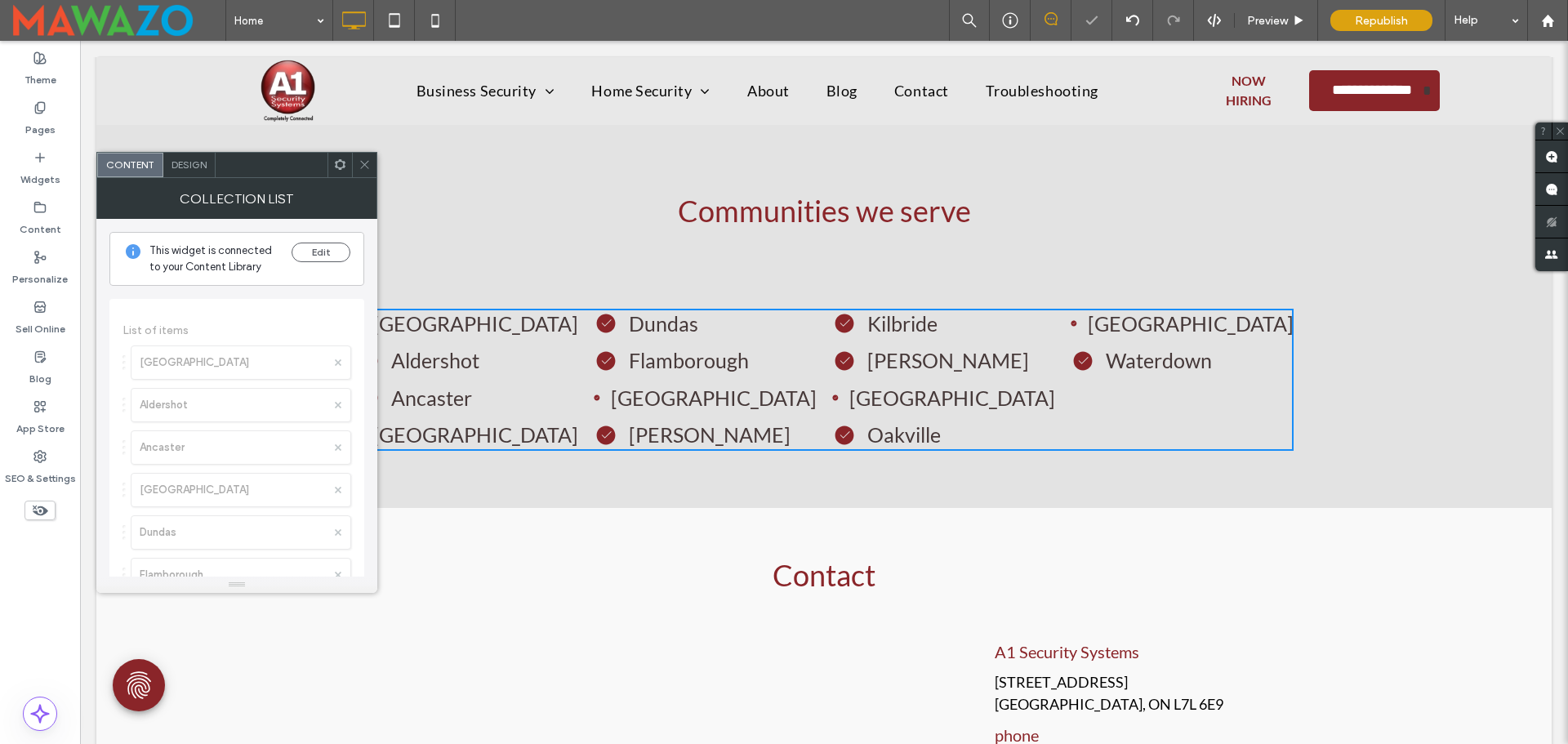
click at [360, 164] on icon at bounding box center [365, 165] width 12 height 12
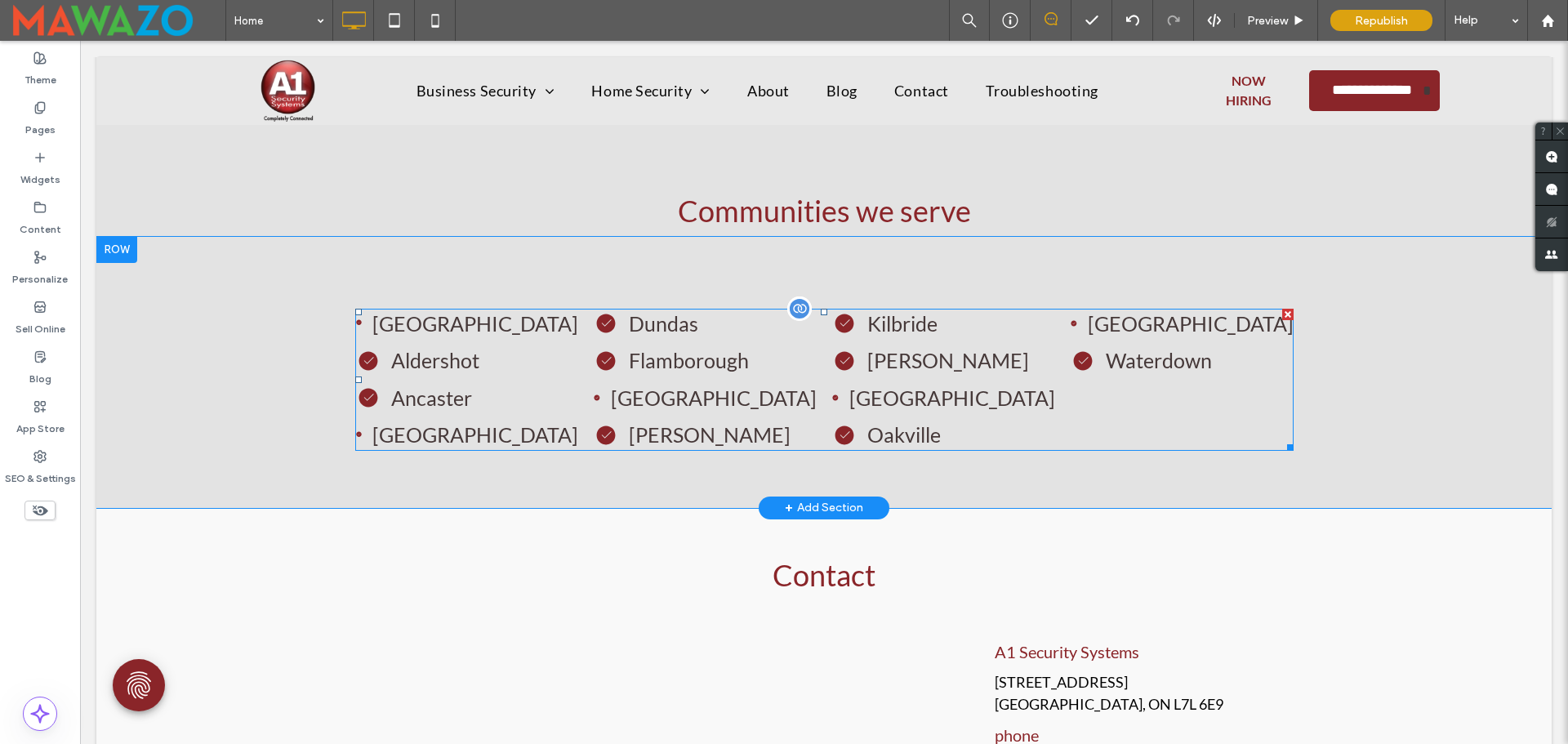
click at [512, 363] on span at bounding box center [824, 380] width 938 height 143
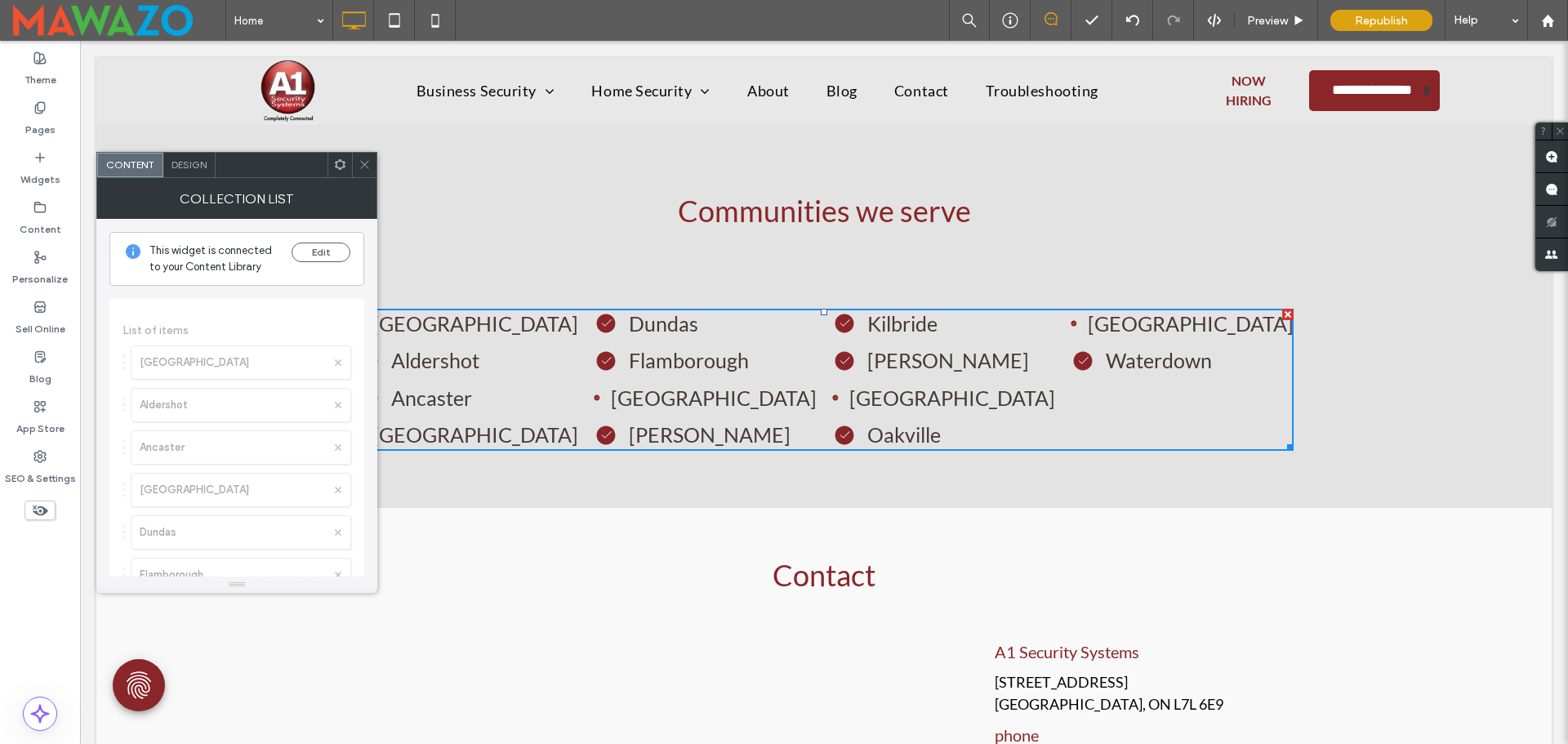
click at [199, 165] on span "Design" at bounding box center [188, 165] width 35 height 12
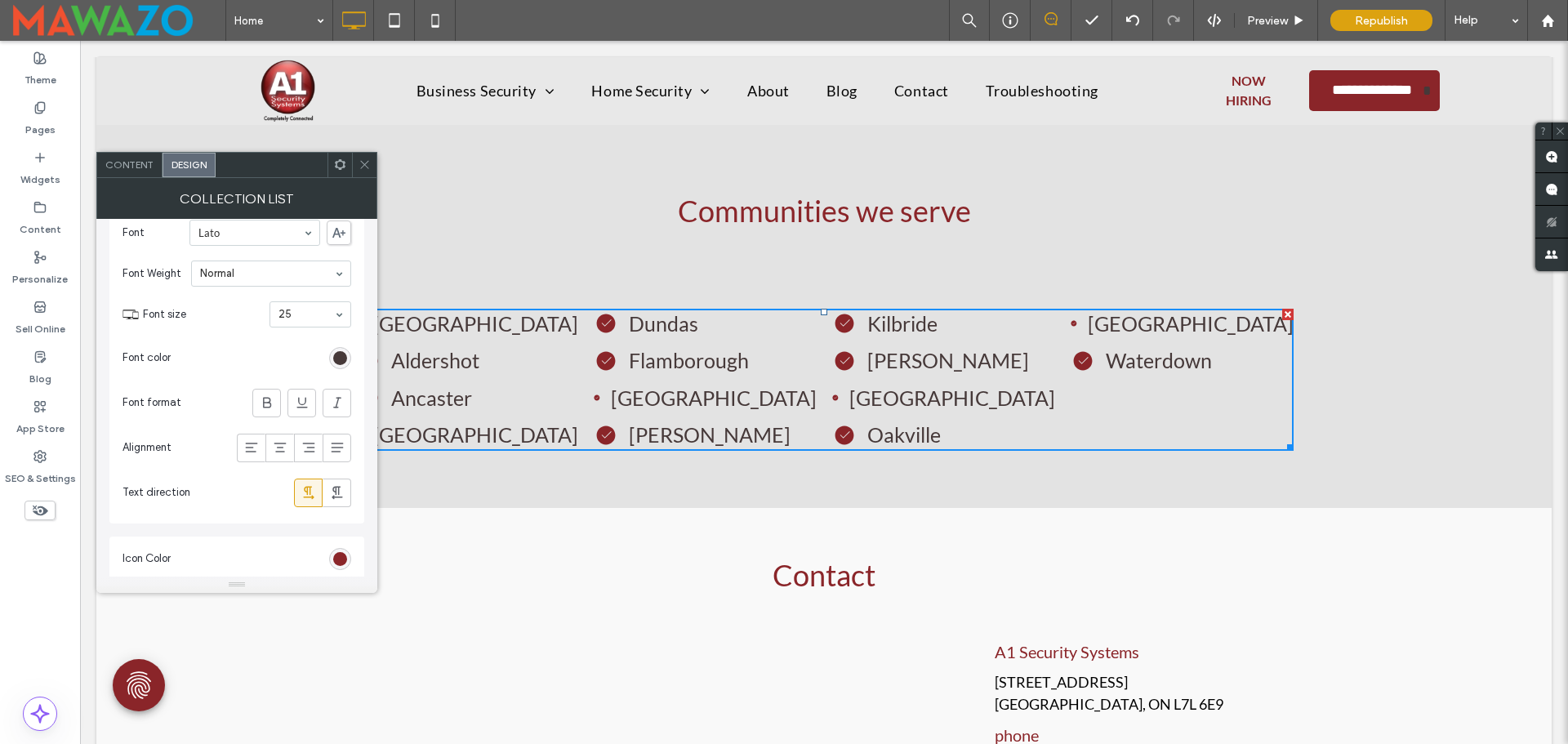
scroll to position [490, 0]
click at [363, 171] on span at bounding box center [365, 165] width 12 height 25
